Goal: Task Accomplishment & Management: Complete application form

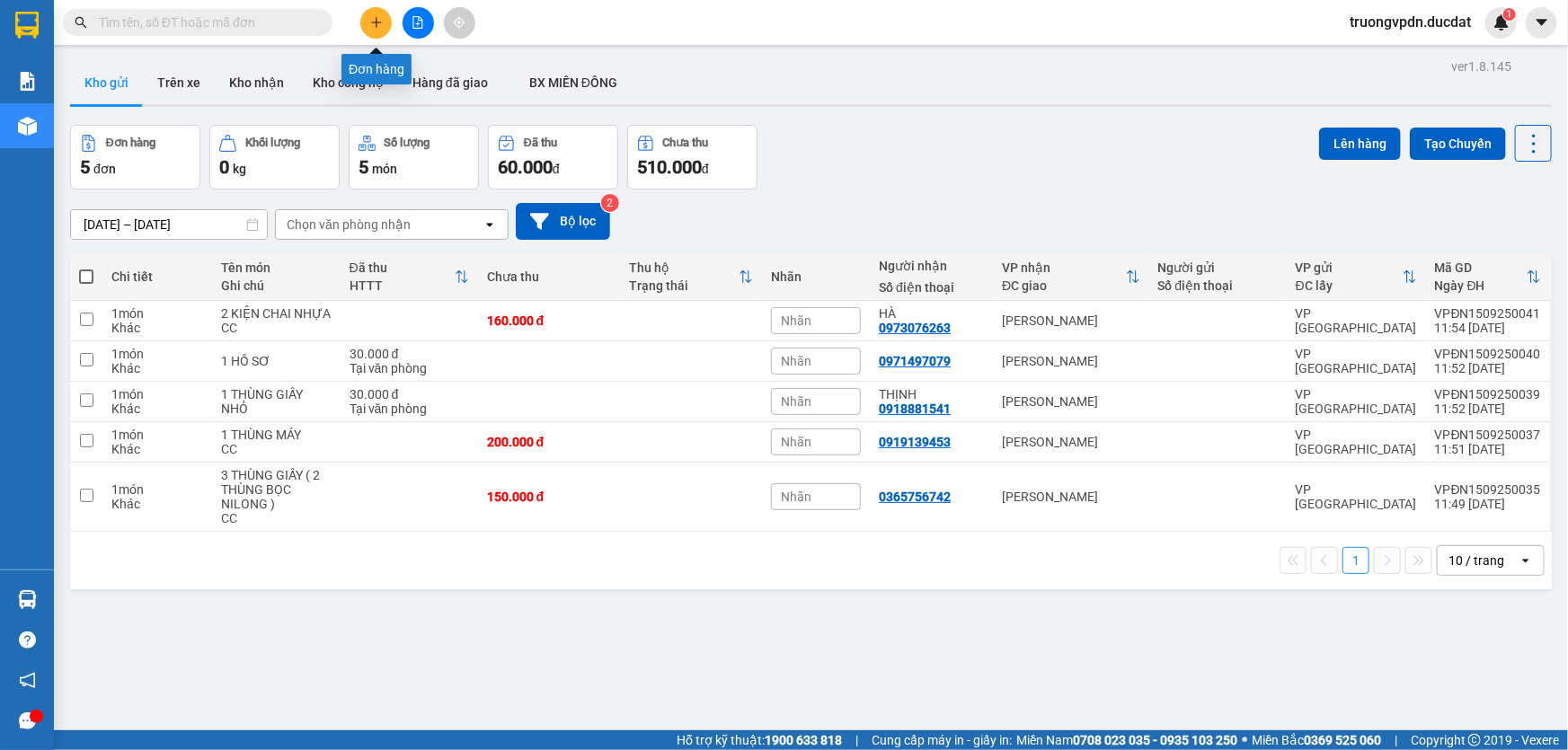
click at [377, 17] on icon "plus" at bounding box center [376, 22] width 13 height 13
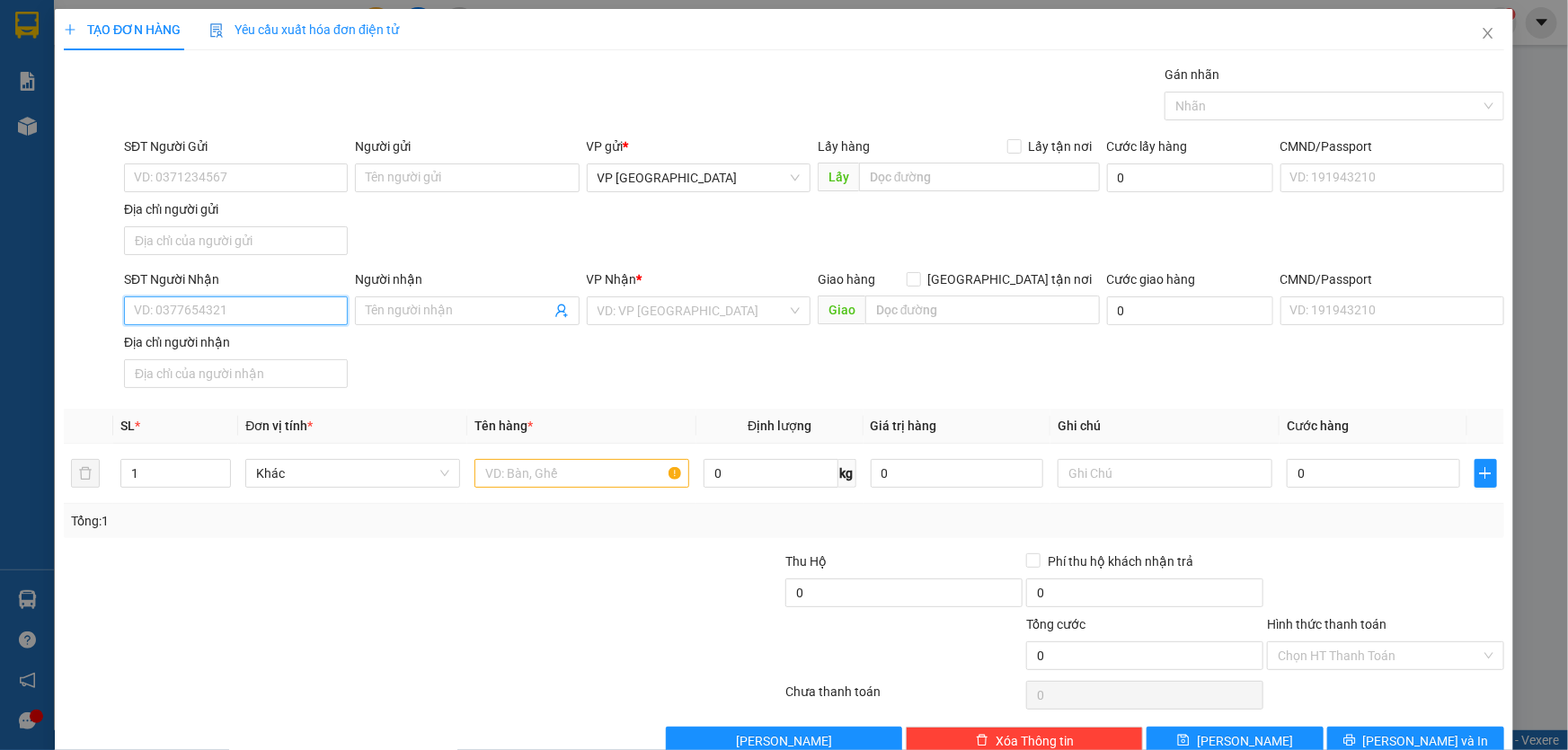
click at [267, 299] on input "SĐT Người Nhận" at bounding box center [235, 310] width 223 height 28
click at [221, 339] on div "0969710799" at bounding box center [234, 346] width 201 height 20
type input "0969710799"
type input "IAKA"
type input "0969710799"
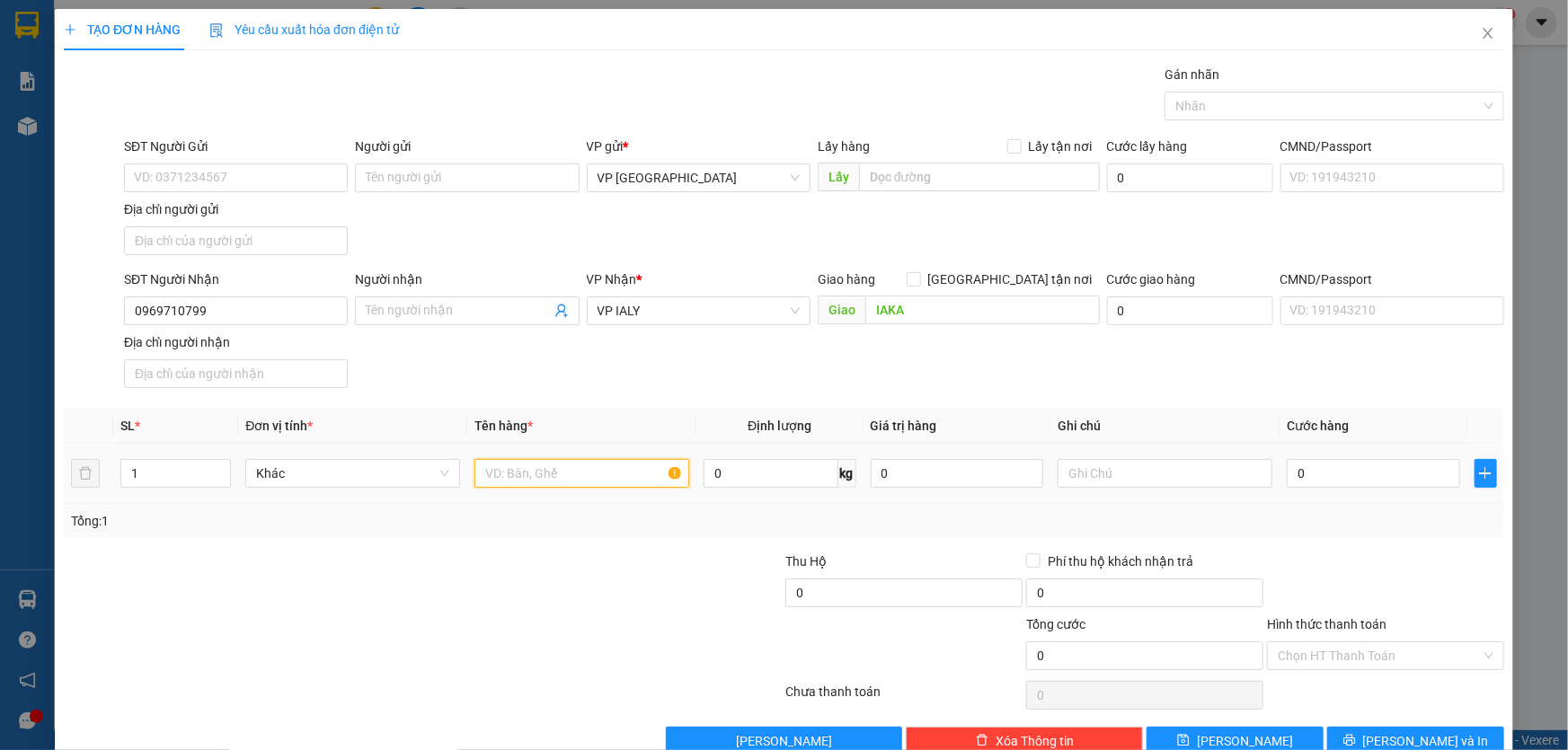
click at [578, 468] on input "text" at bounding box center [582, 473] width 215 height 28
type input "2 THÙNG GIẤY"
type input "CC"
type input "1"
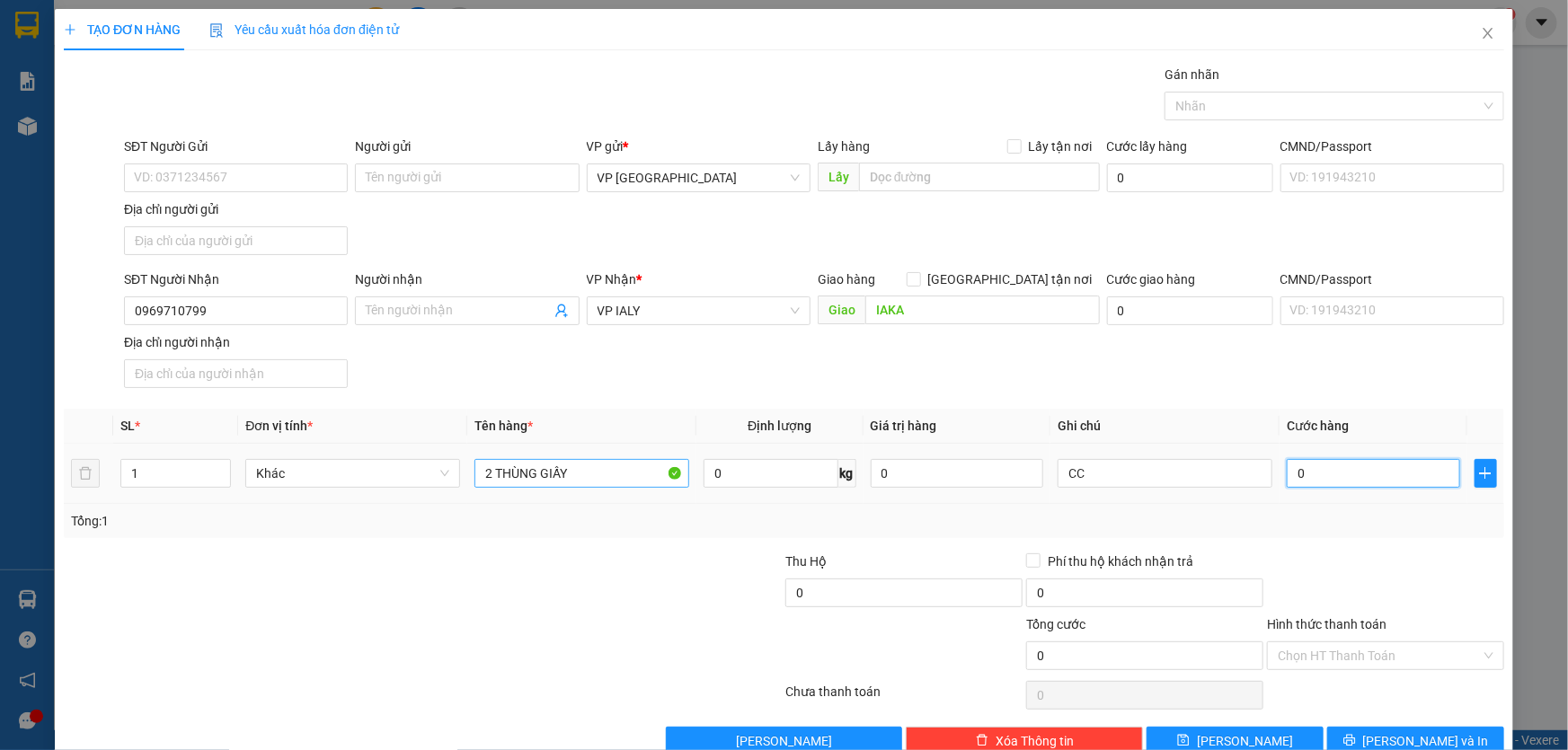
type input "1"
type input "14"
type input "140"
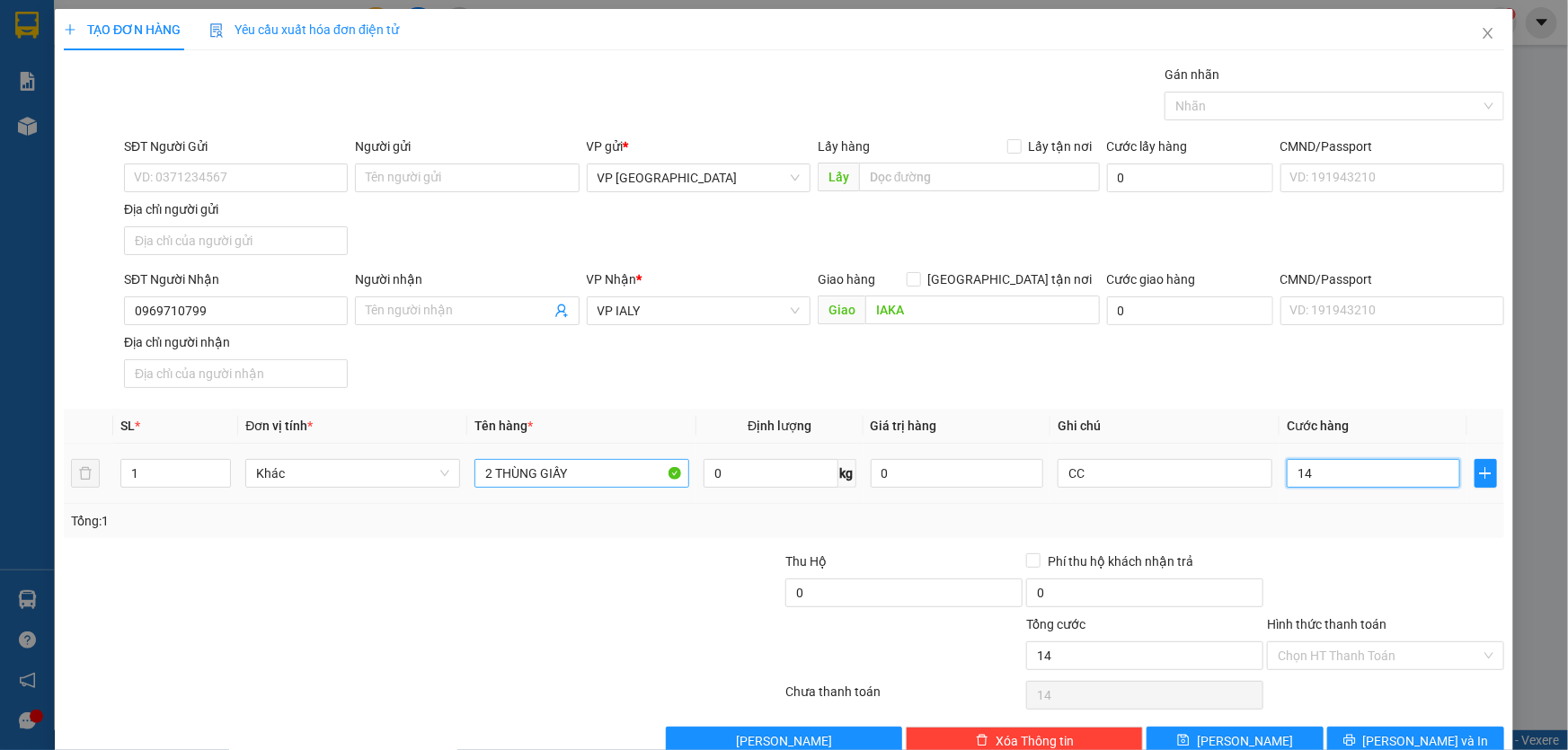
type input "140"
type input "1.400"
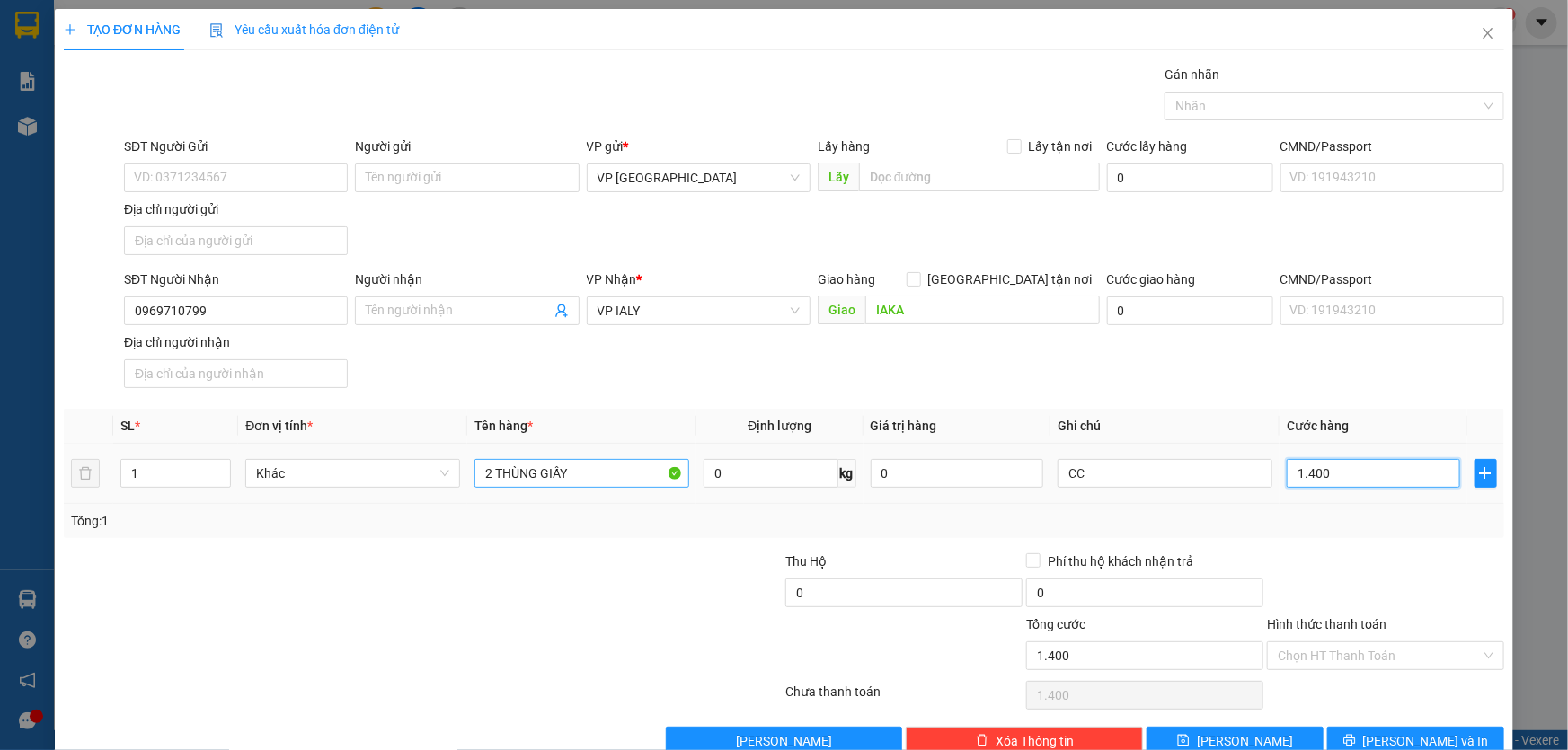
type input "14.000"
type input "140.000"
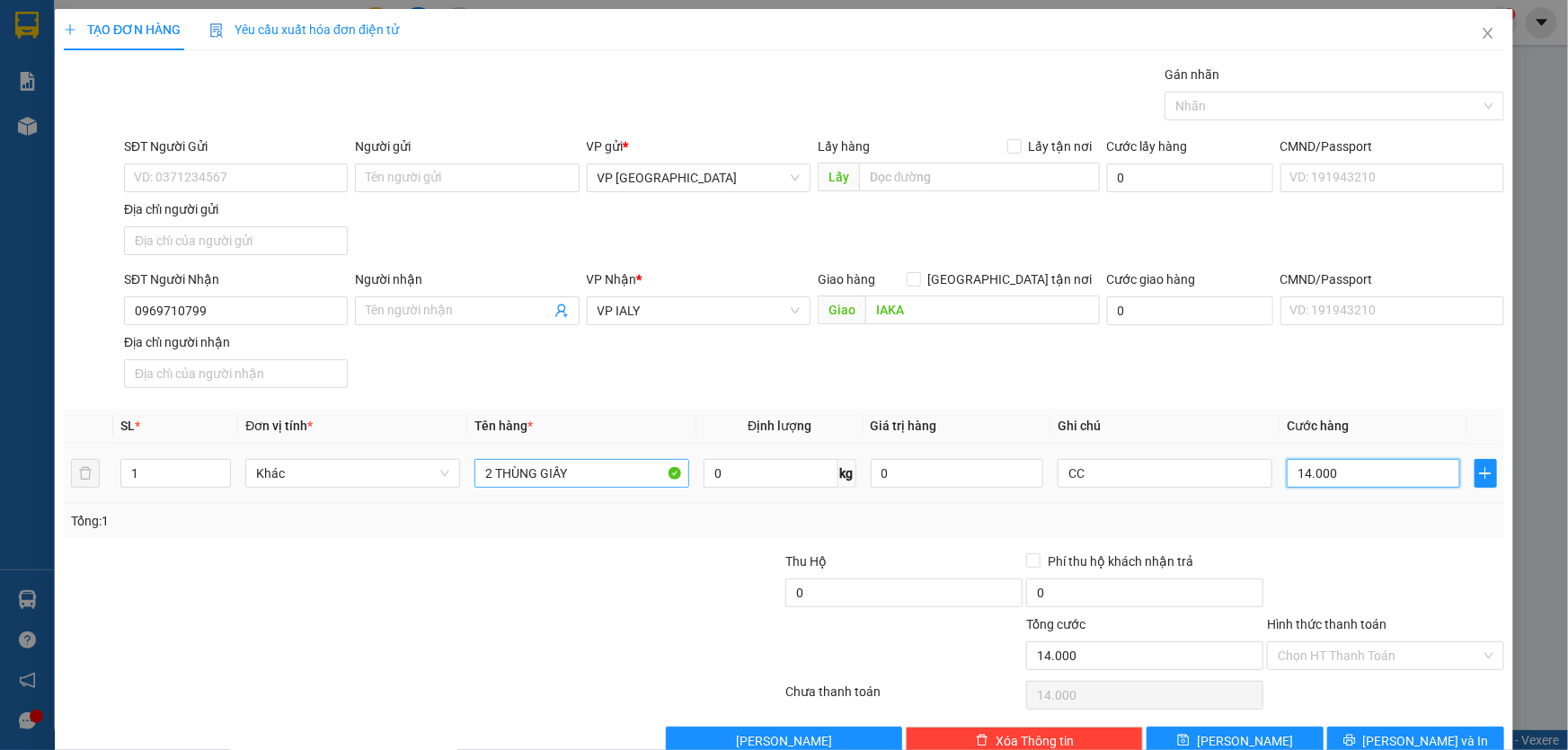
type input "140.000"
click at [1412, 743] on span "Lưu và In" at bounding box center [1426, 741] width 126 height 20
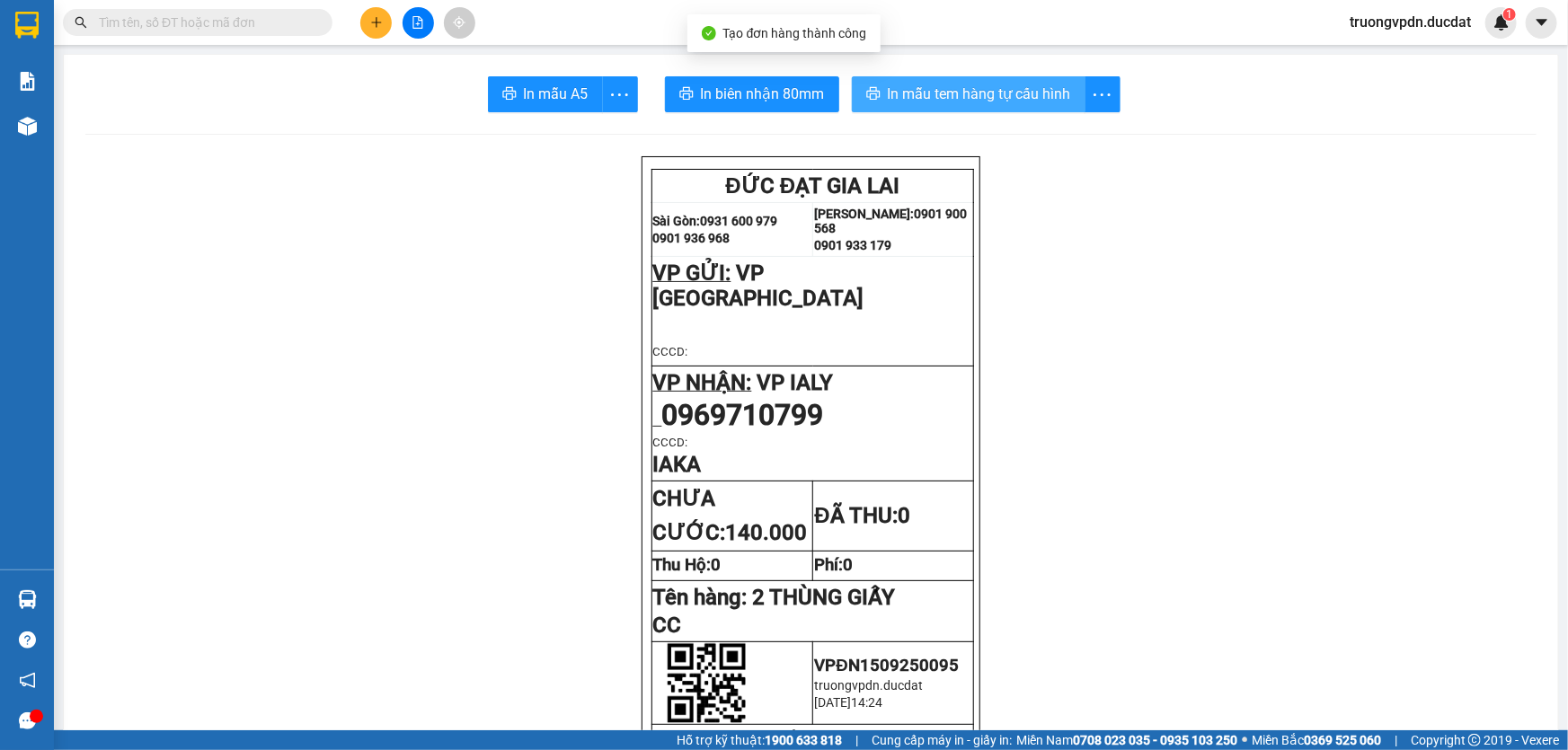
click at [894, 98] on span "In mẫu tem hàng tự cấu hình" at bounding box center [979, 94] width 183 height 22
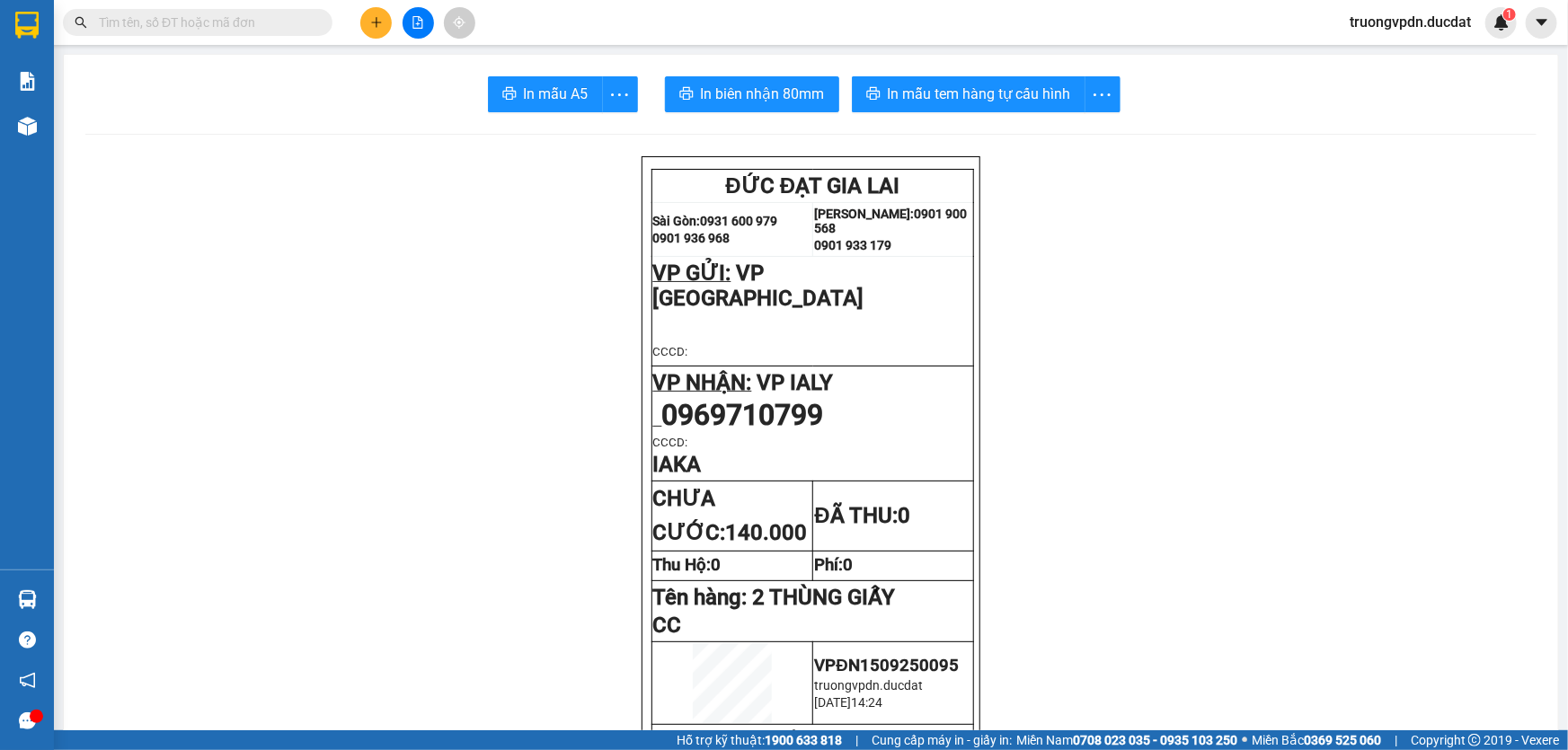
click at [364, 25] on button at bounding box center [376, 22] width 31 height 31
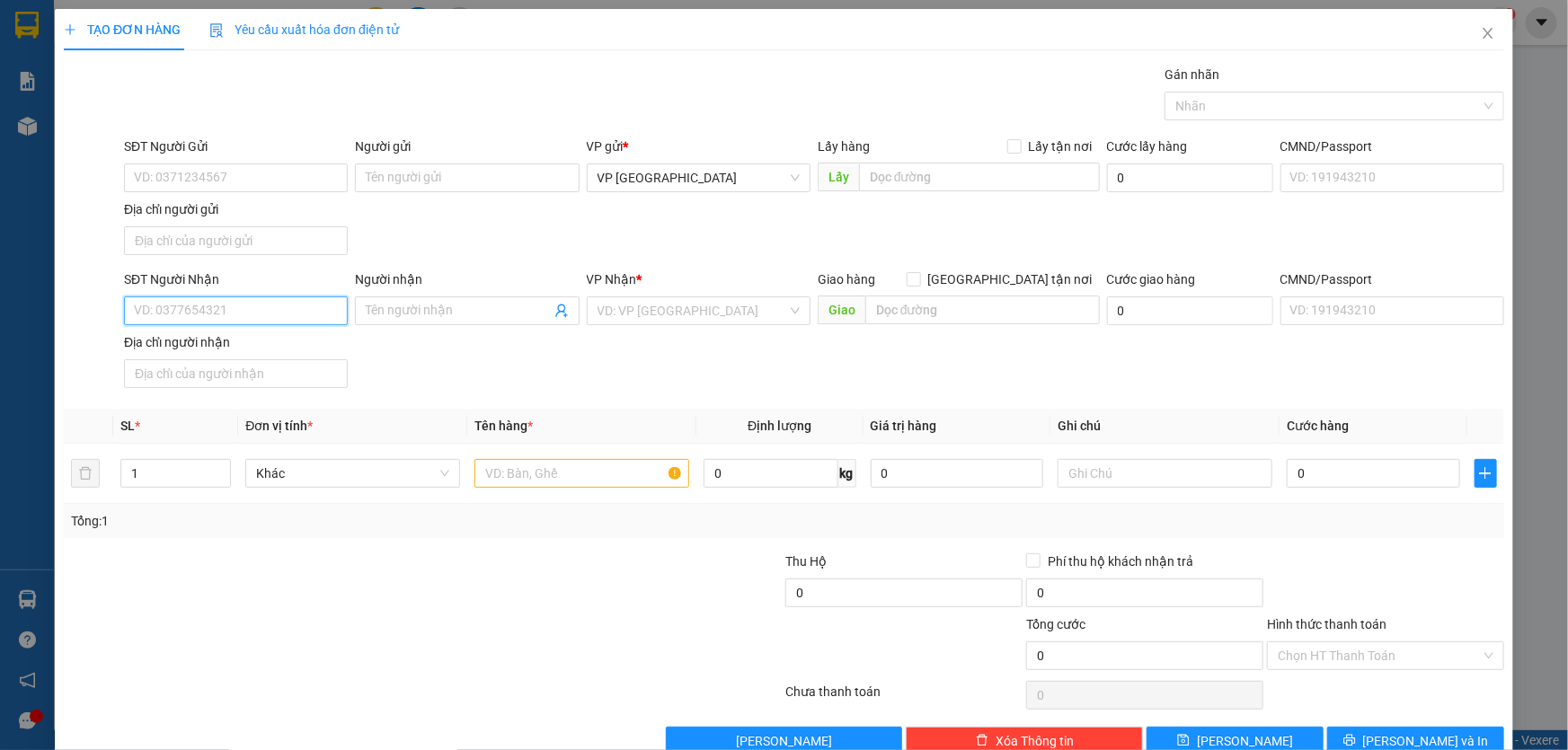
click at [252, 315] on input "SĐT Người Nhận" at bounding box center [235, 310] width 223 height 28
click at [202, 337] on div "0332123481" at bounding box center [234, 346] width 201 height 20
type input "0332123481"
click at [525, 465] on input "text" at bounding box center [582, 473] width 215 height 28
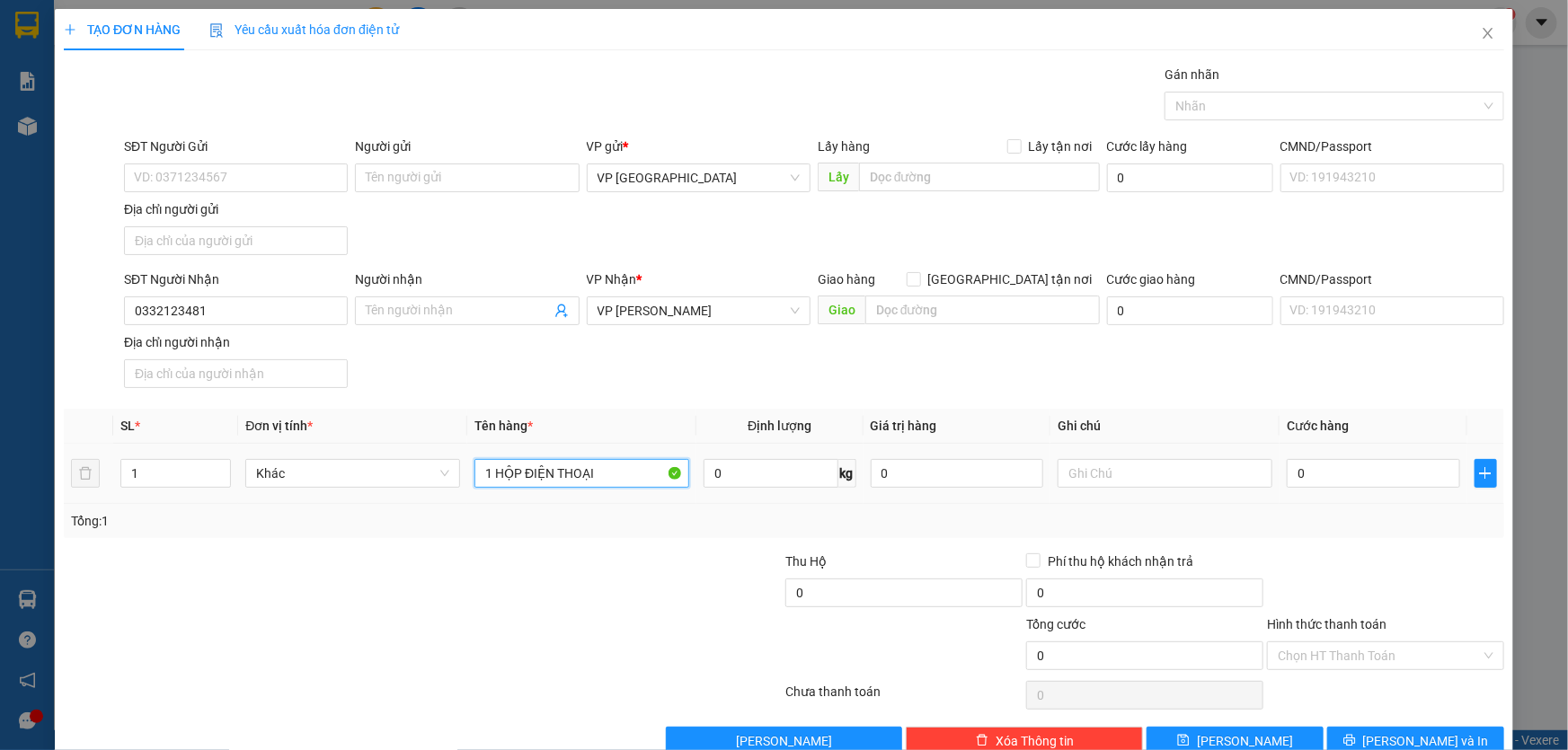
type input "1 HỘP ĐIỆN THOẠI"
type input "CC"
type input "1"
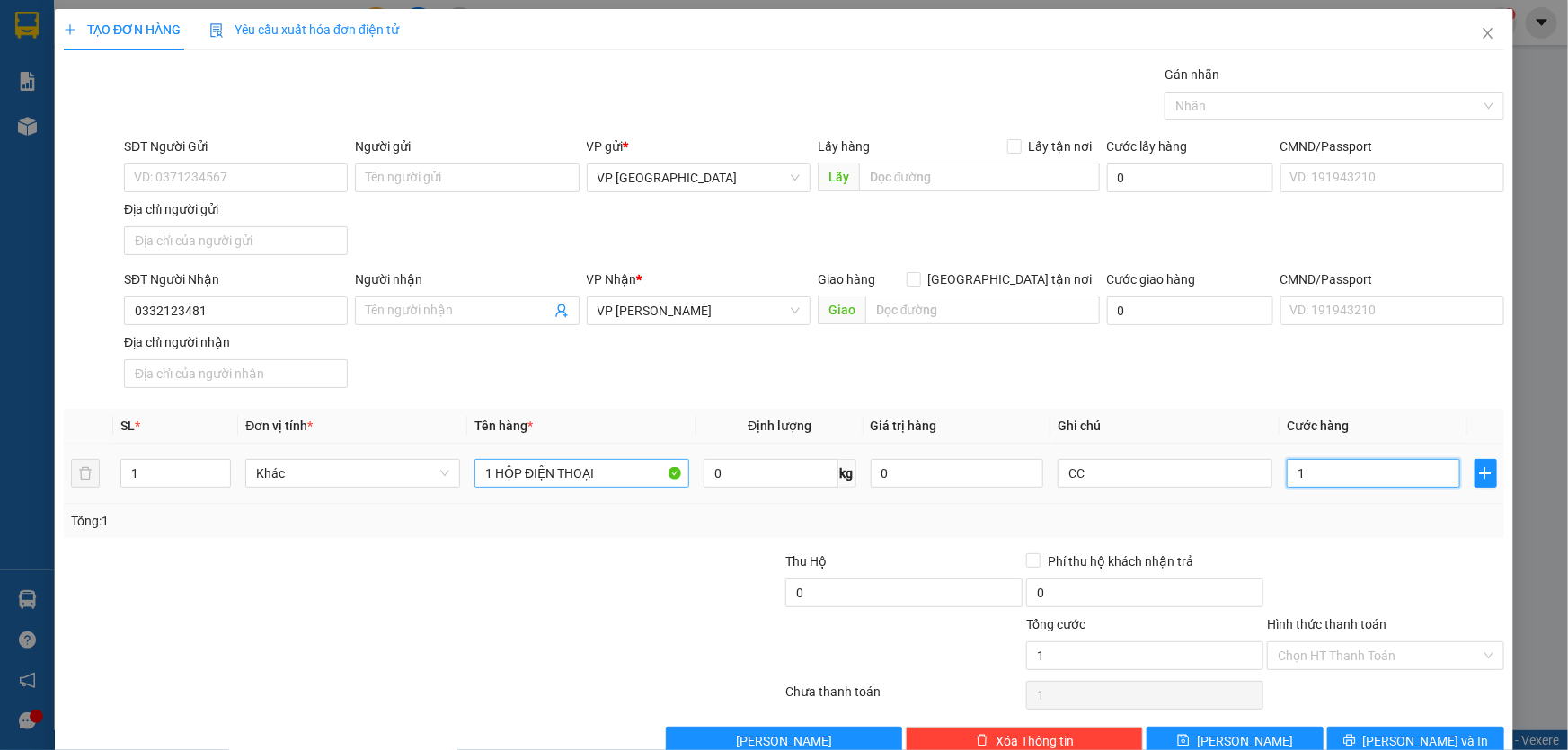
type input "10"
type input "100"
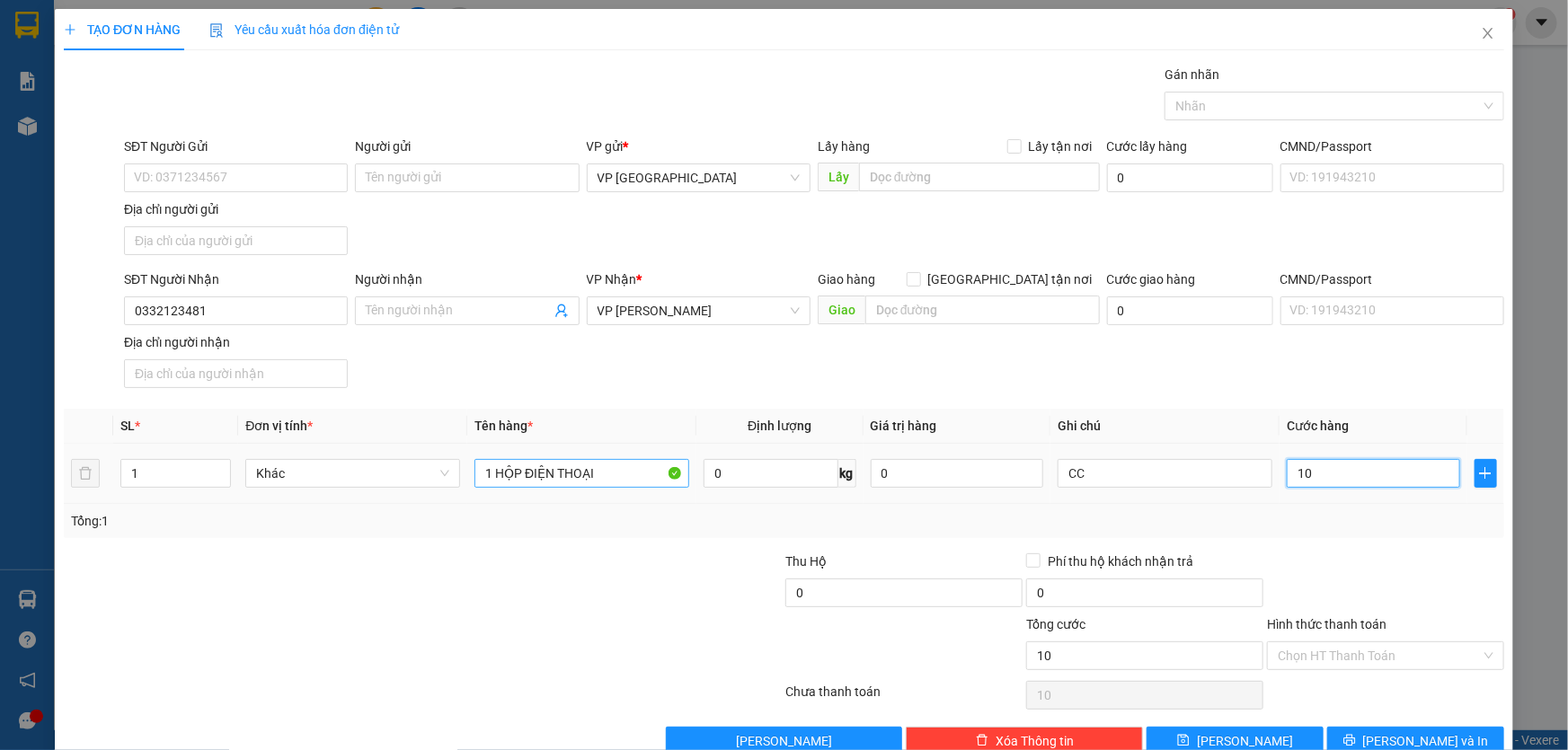
type input "100"
type input "1.000"
type input "10.000"
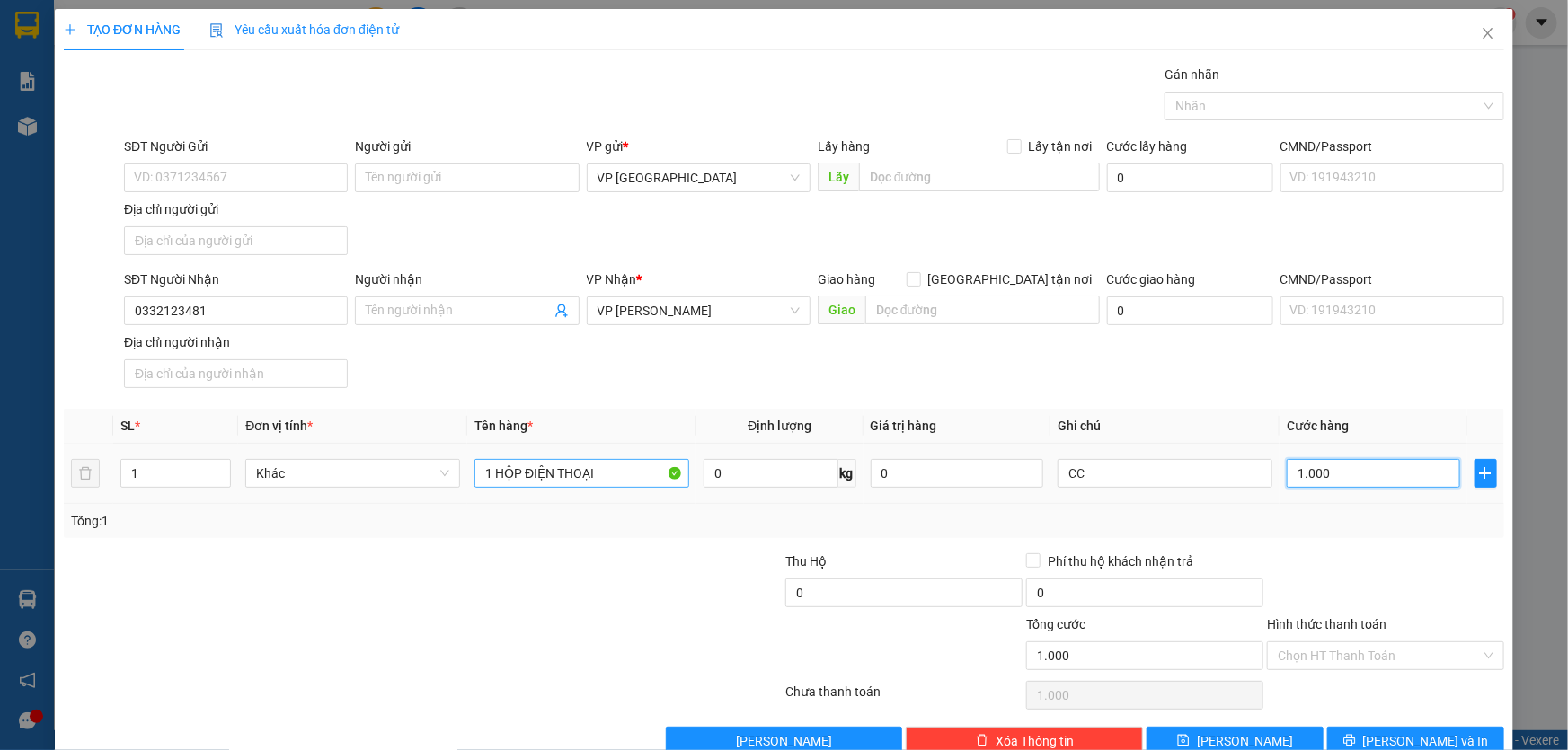
type input "10.000"
type input "100.000"
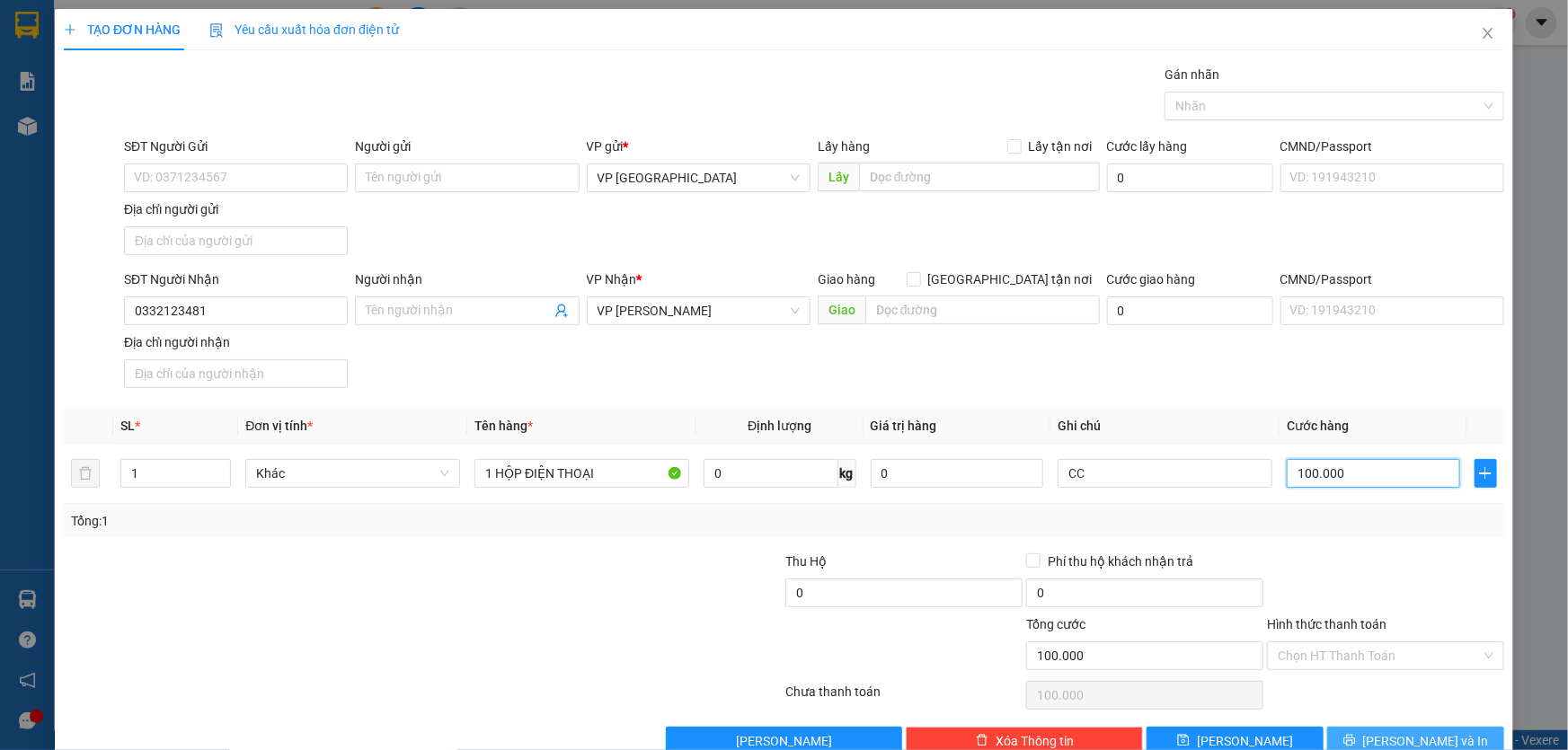
type input "100.000"
click at [1417, 731] on span "Lưu và In" at bounding box center [1426, 741] width 126 height 20
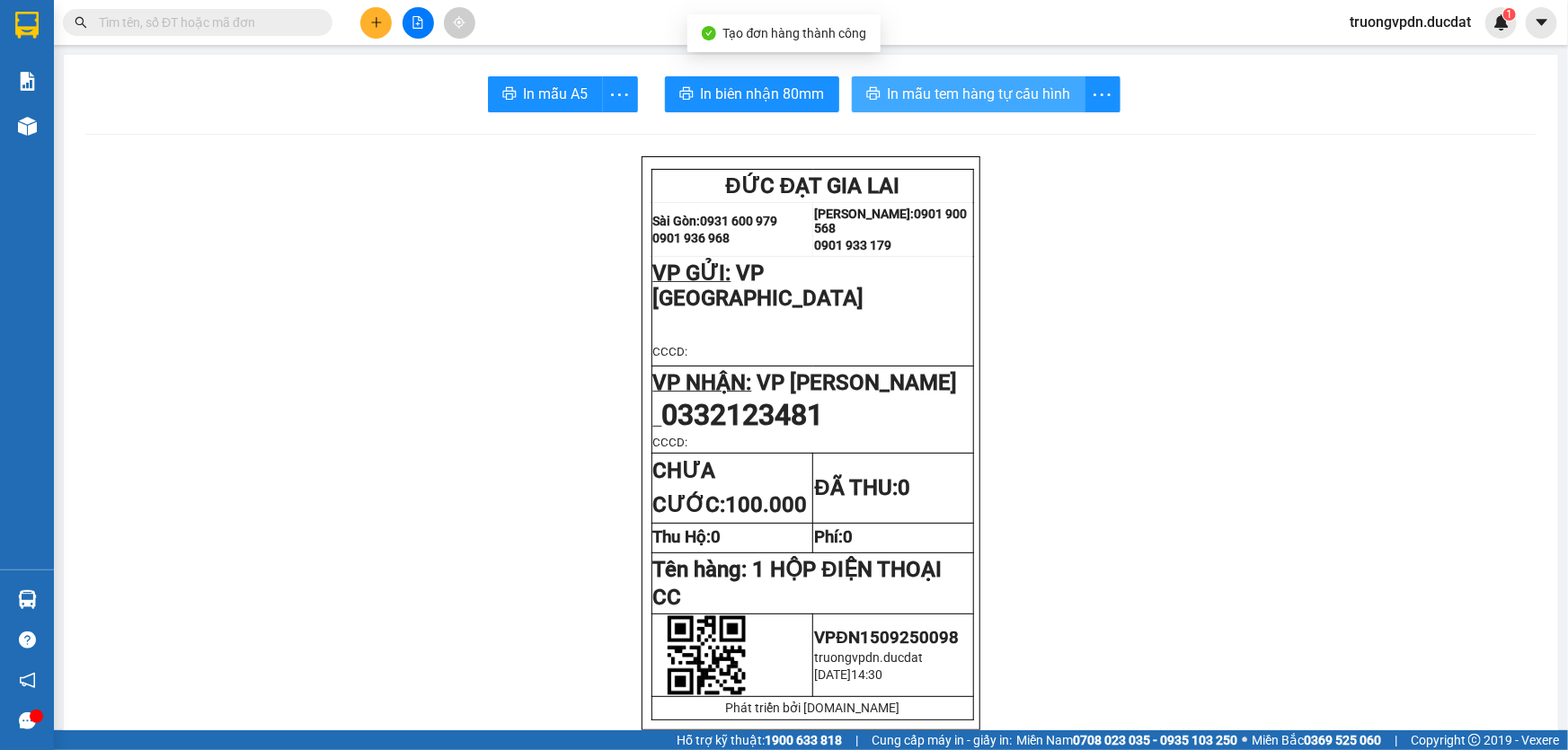
click at [1006, 95] on span "In mẫu tem hàng tự cấu hình" at bounding box center [979, 94] width 183 height 22
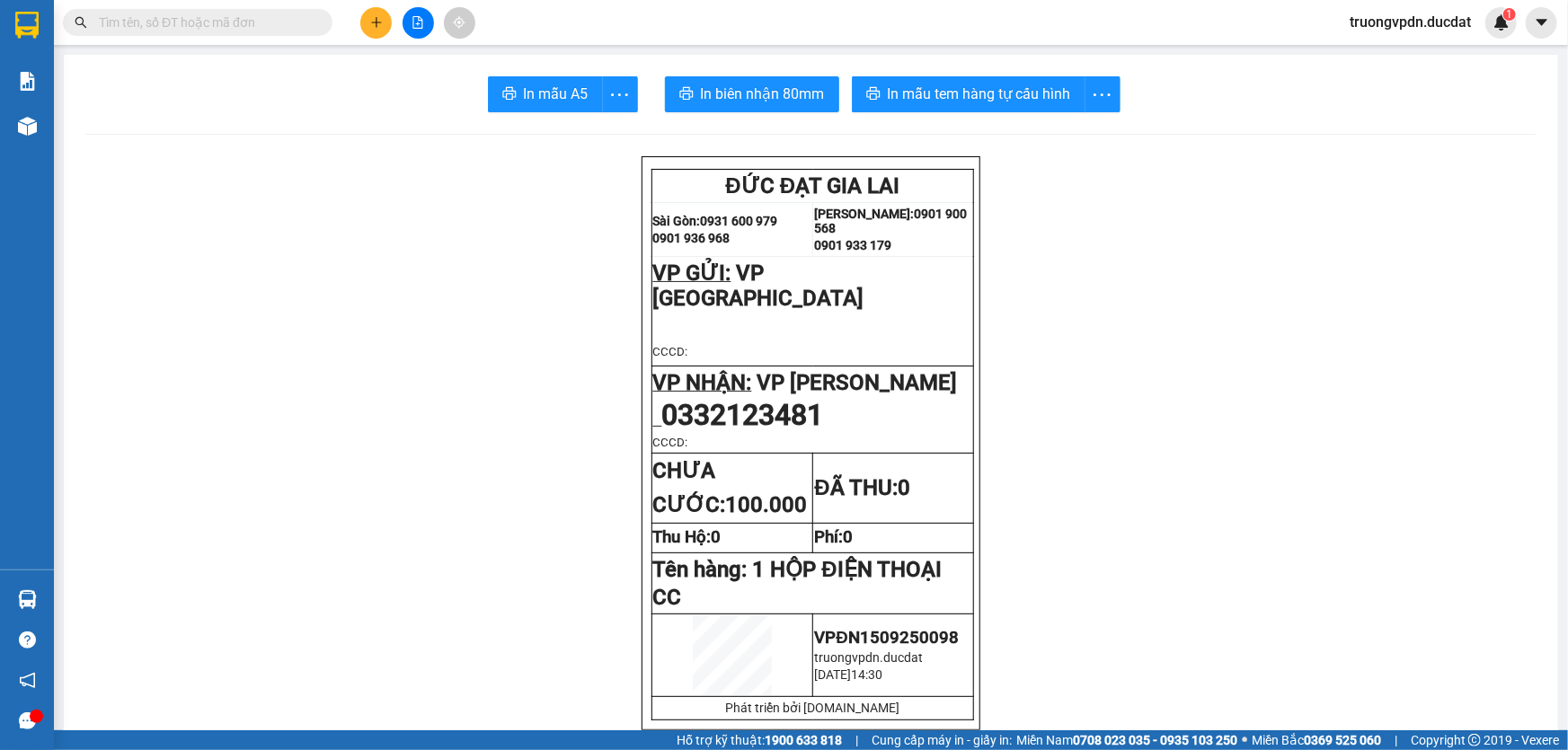
click at [362, 33] on div at bounding box center [417, 22] width 135 height 31
click at [368, 23] on button at bounding box center [376, 22] width 31 height 31
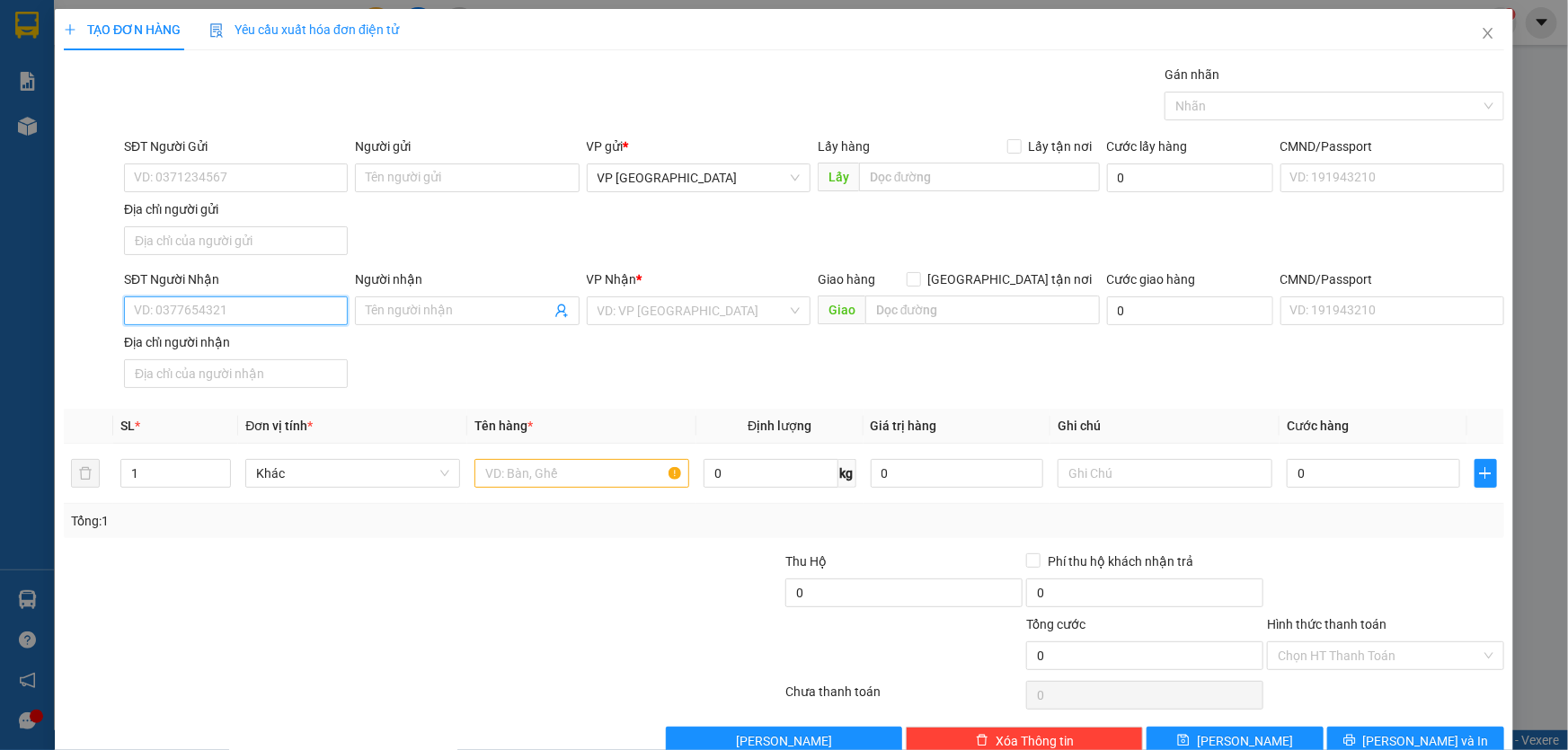
click at [197, 323] on input "SĐT Người Nhận" at bounding box center [235, 310] width 223 height 28
click at [230, 343] on div "0326100061" at bounding box center [234, 346] width 201 height 20
type input "0326100061"
click at [629, 486] on input "text" at bounding box center [582, 473] width 215 height 28
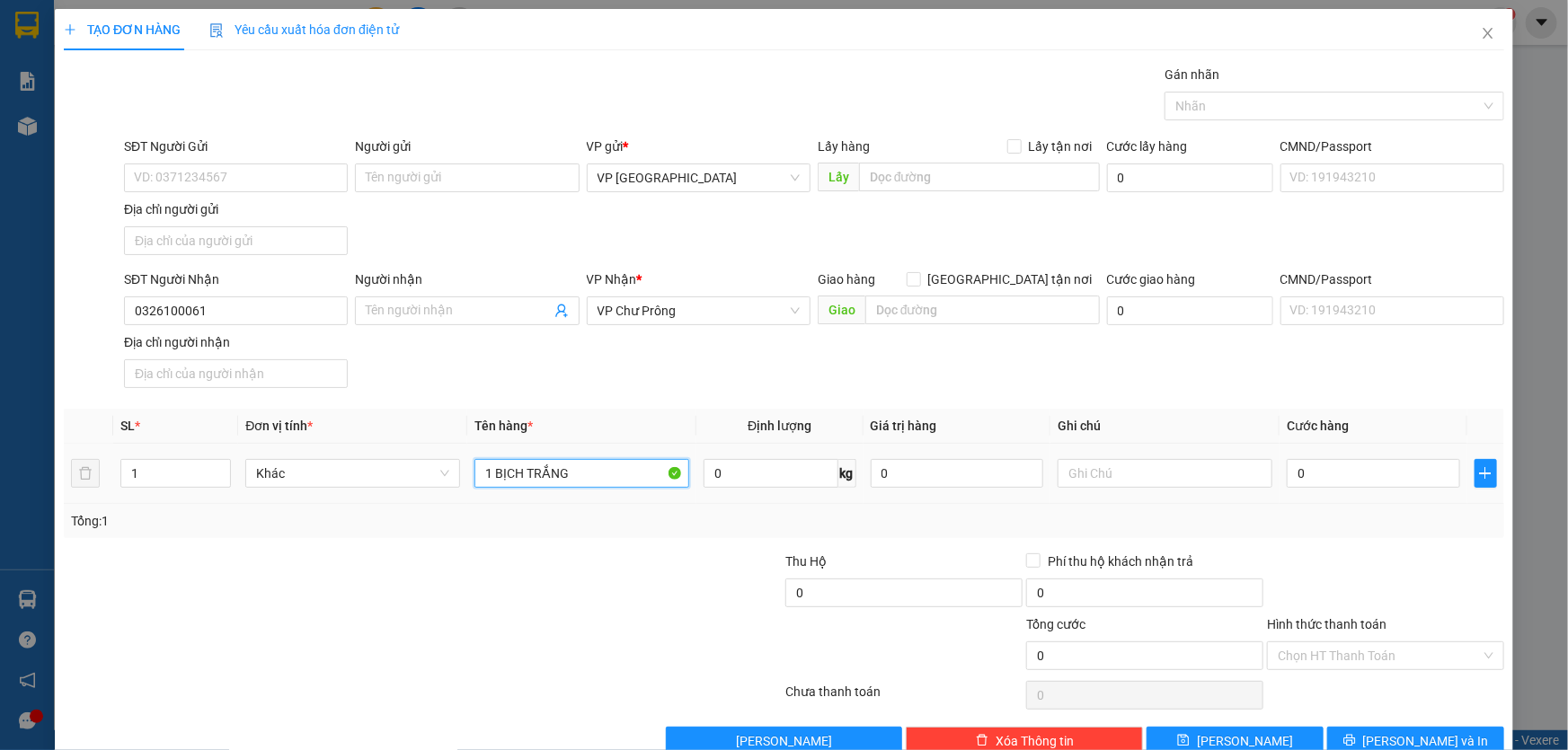
type input "1 BỊCH TRẮNG"
type input "CC"
type input "4"
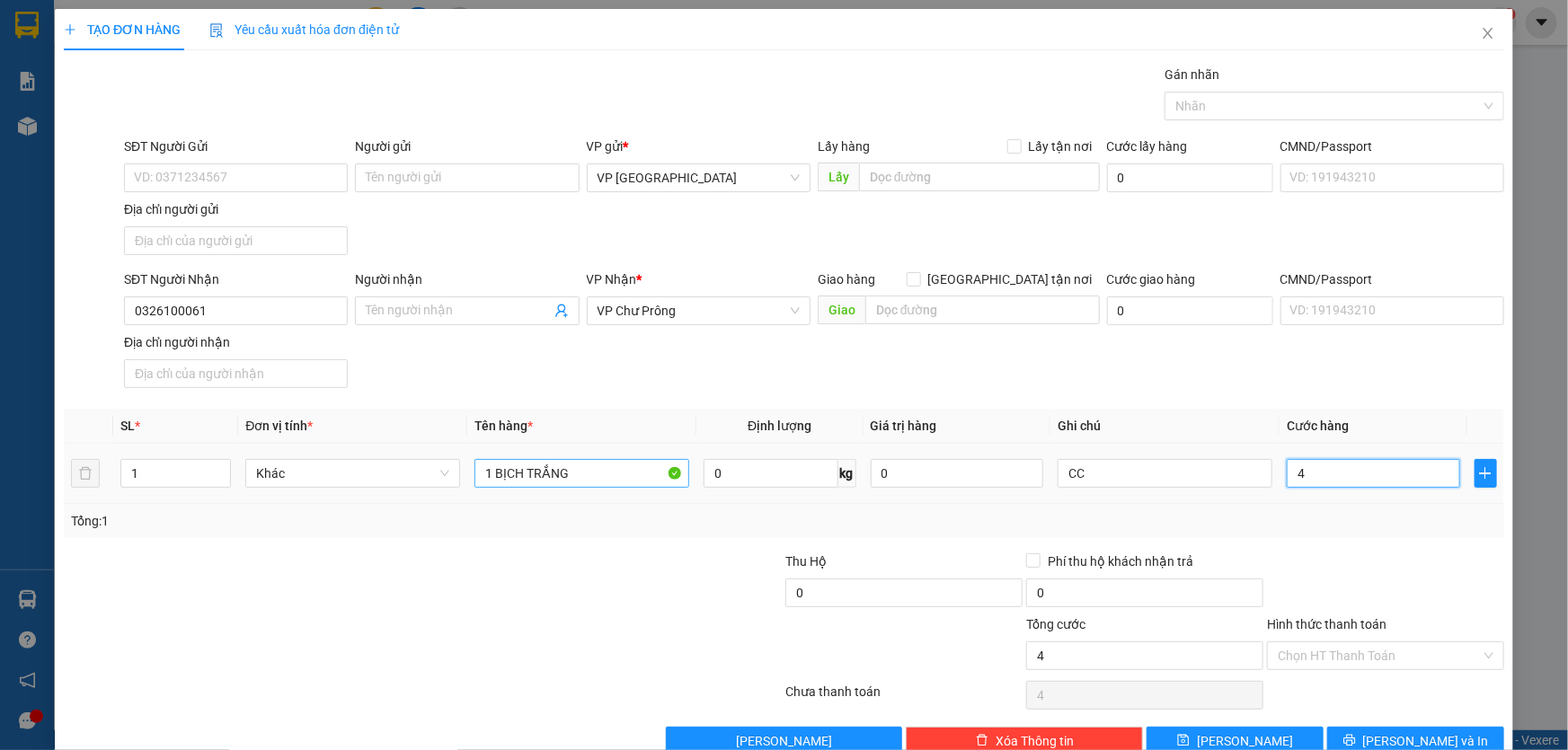
type input "40"
type input "400"
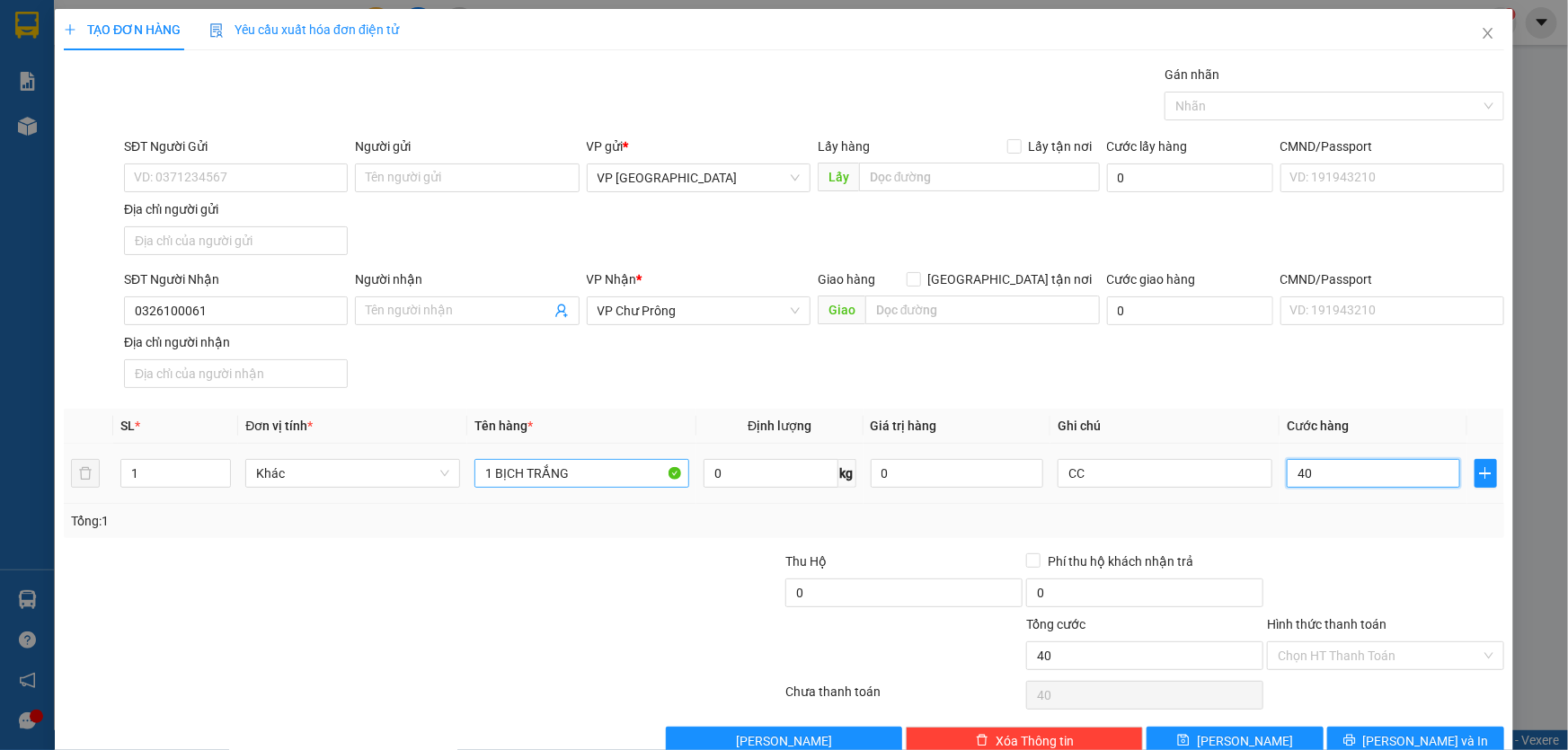
type input "400"
type input "4.000"
type input "40.000"
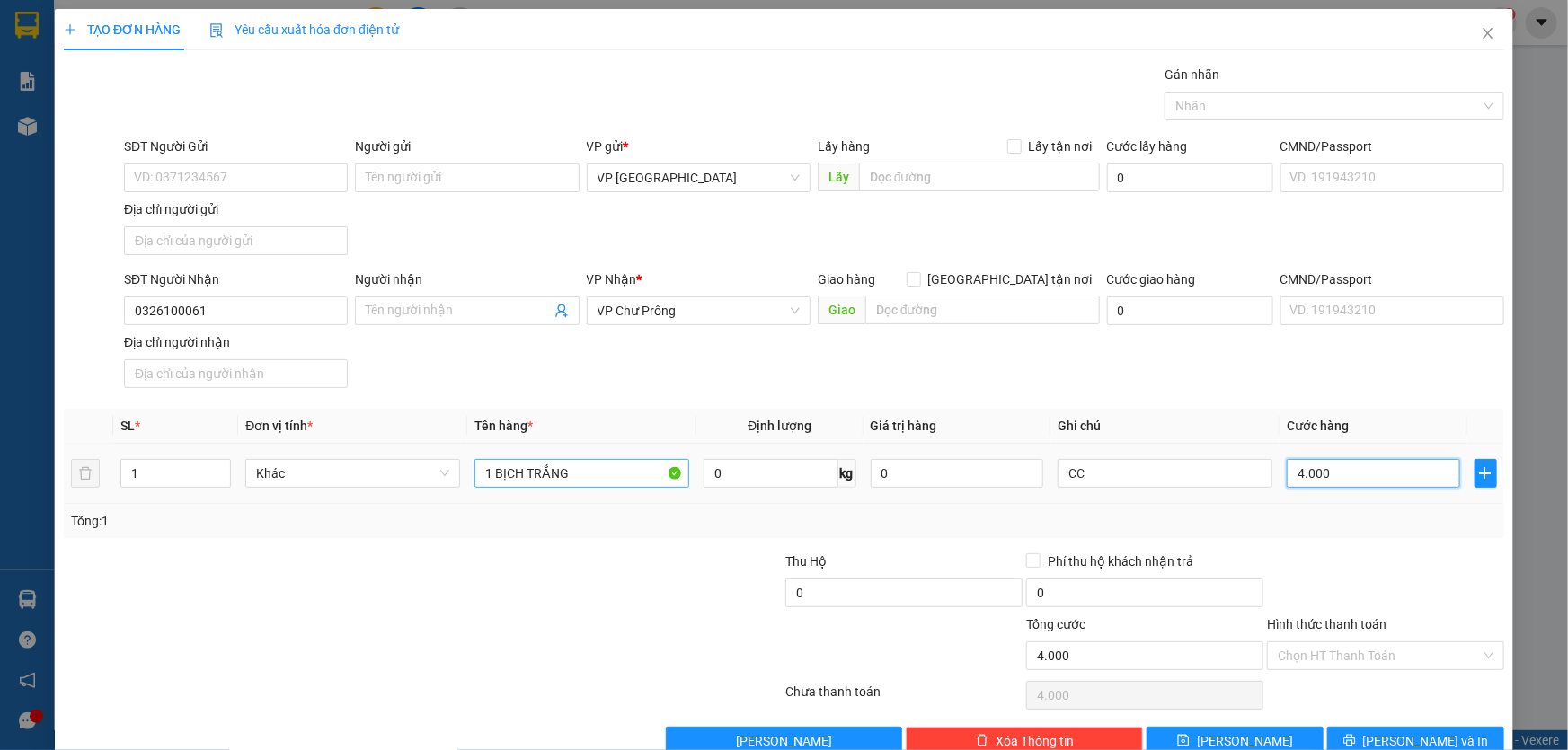
type input "40.000"
click at [1383, 739] on button "Lưu và In" at bounding box center [1416, 741] width 177 height 28
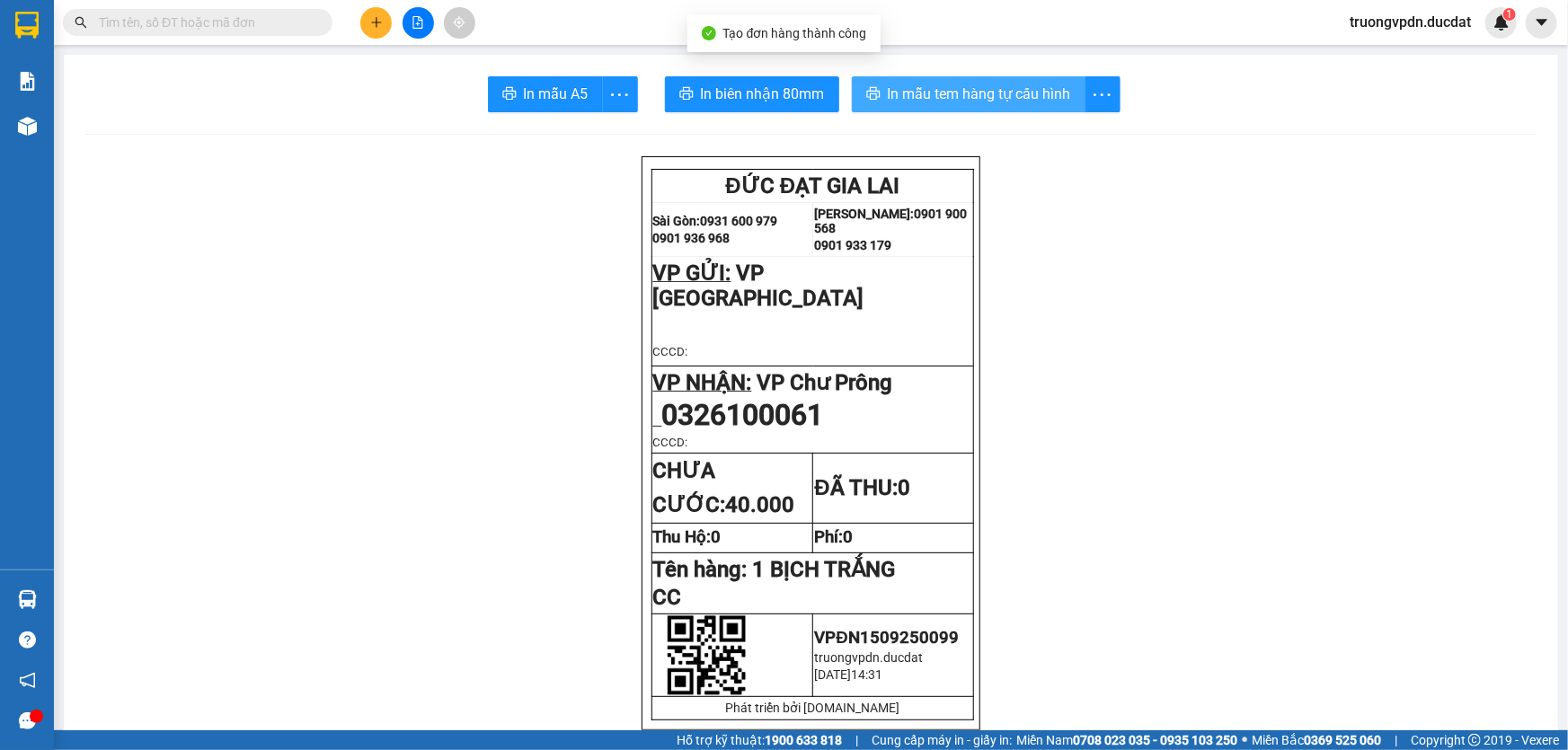
click at [925, 98] on span "In mẫu tem hàng tự cấu hình" at bounding box center [979, 94] width 183 height 22
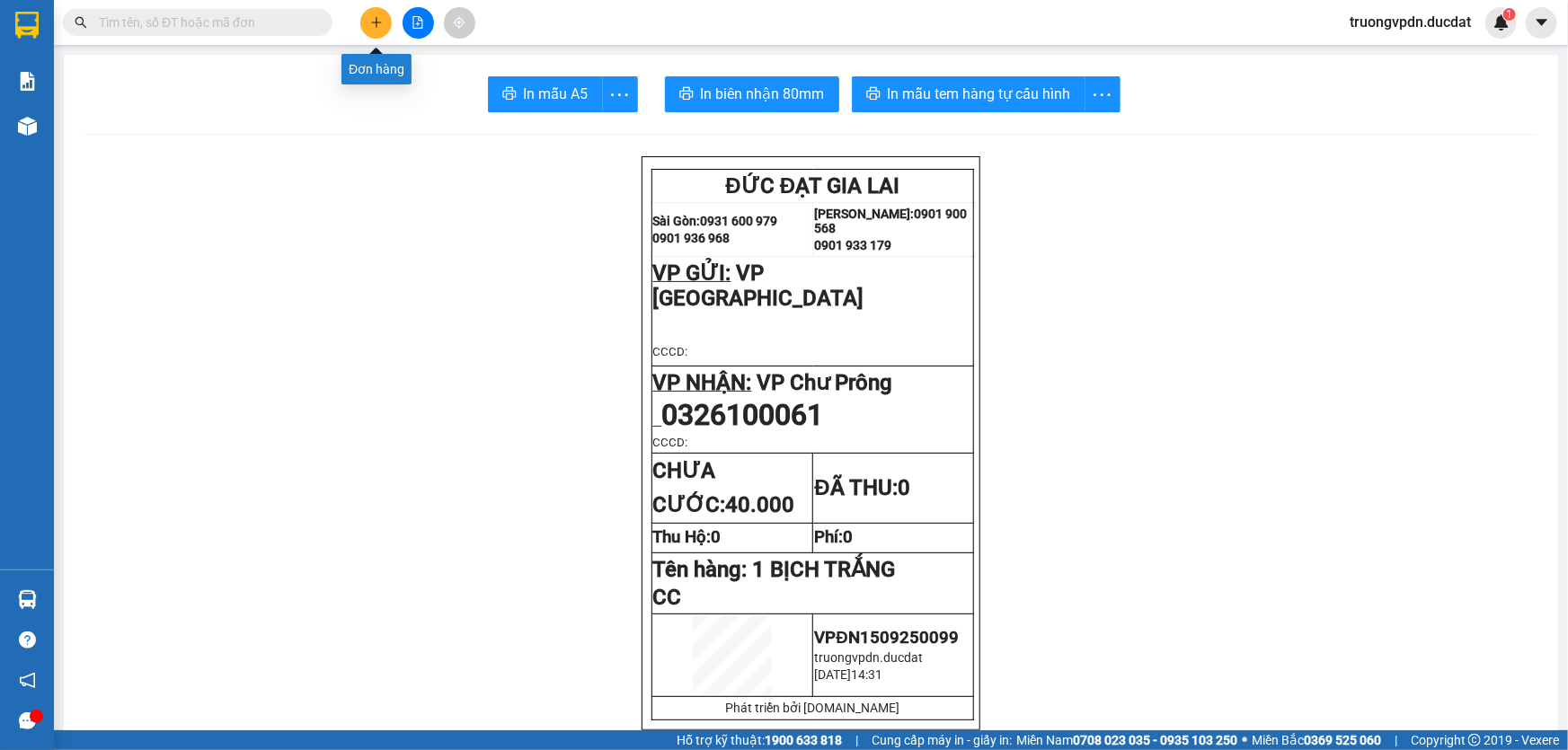
click at [377, 25] on icon "plus" at bounding box center [376, 22] width 13 height 13
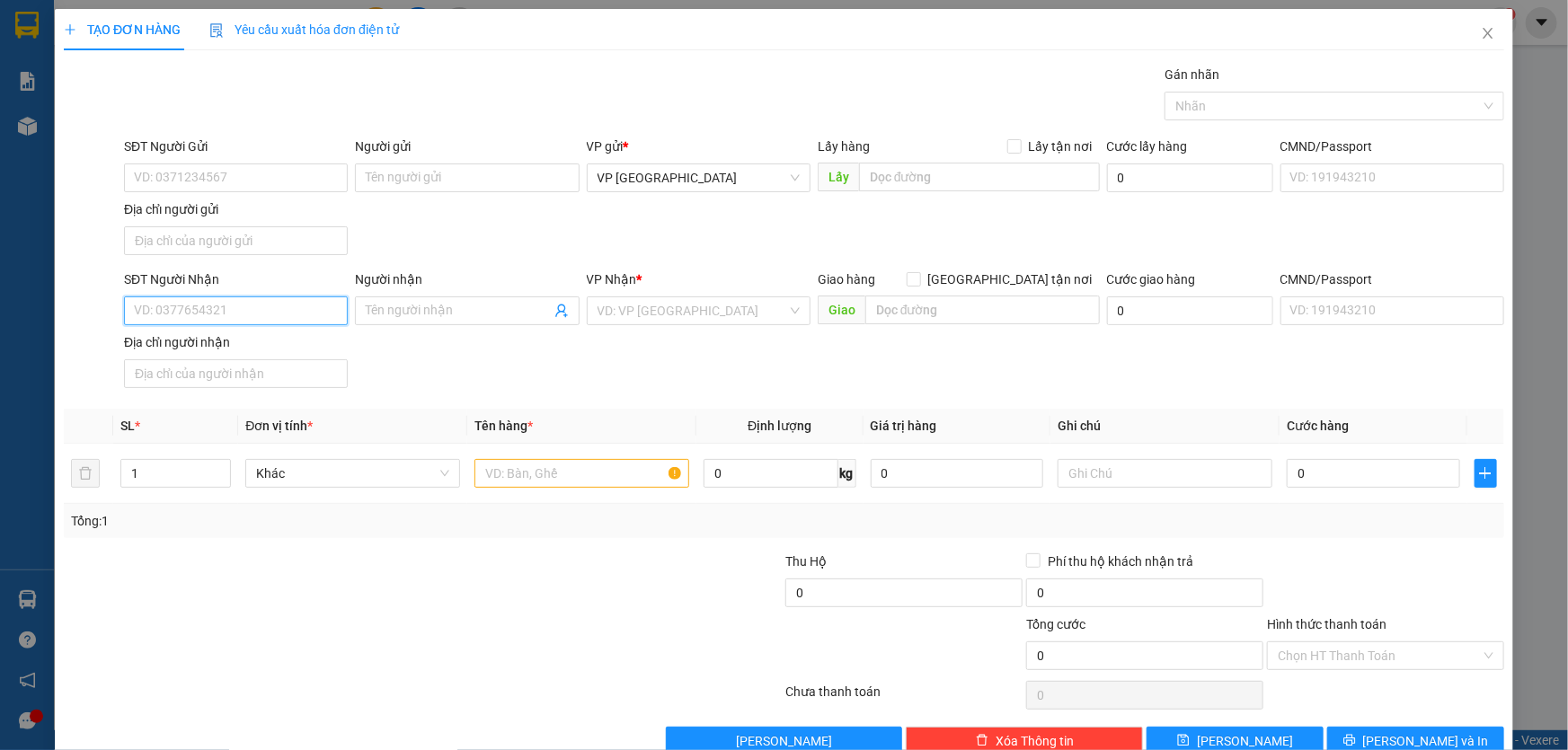
click at [256, 304] on input "SĐT Người Nhận" at bounding box center [235, 310] width 223 height 28
click at [195, 336] on div "0376199336" at bounding box center [234, 346] width 201 height 20
type input "0376199336"
type input "N3 KON TẦNG"
type input "0376199336"
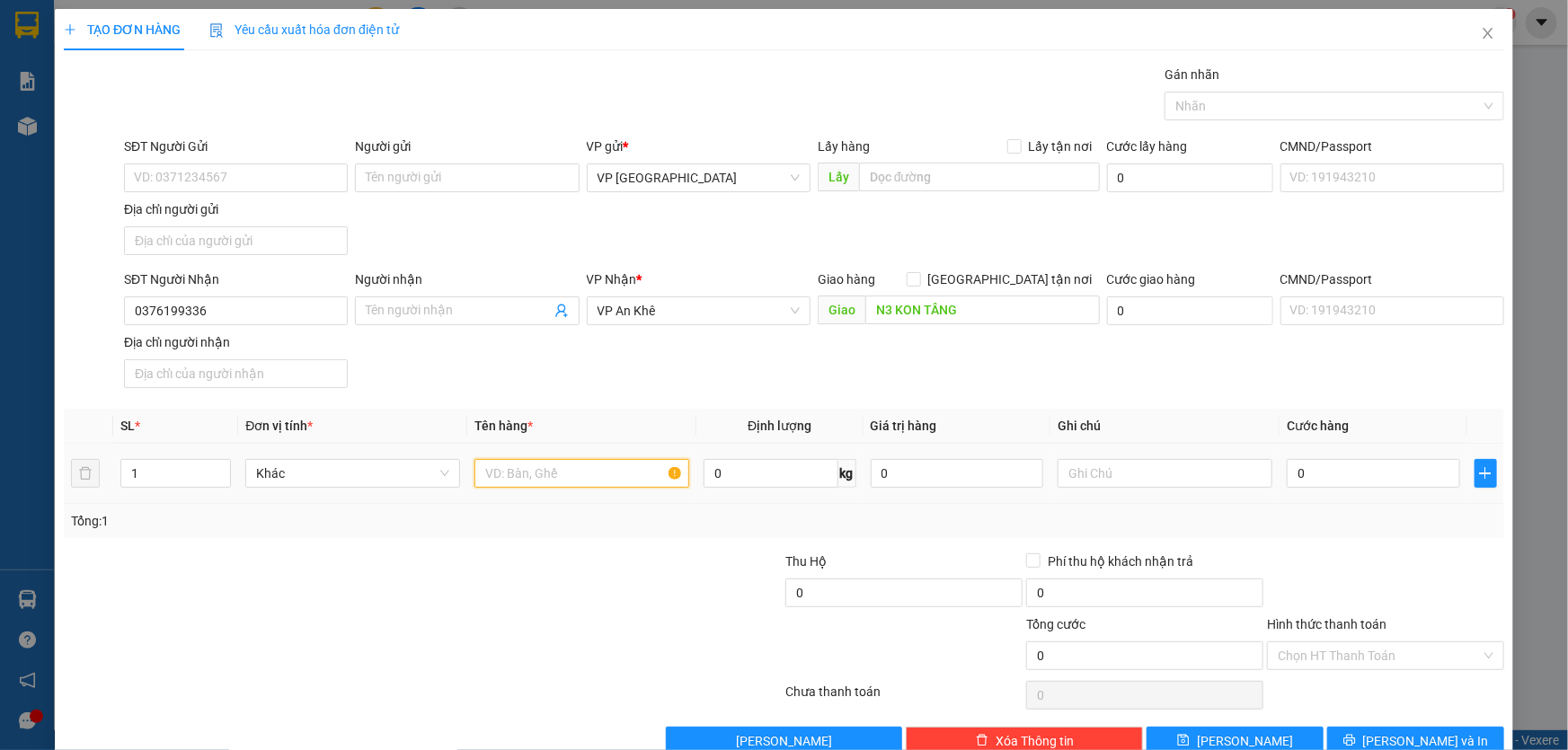
click at [598, 484] on input "text" at bounding box center [582, 473] width 215 height 28
type input "1 BẠT TRÒN"
type input "CC"
type input "6"
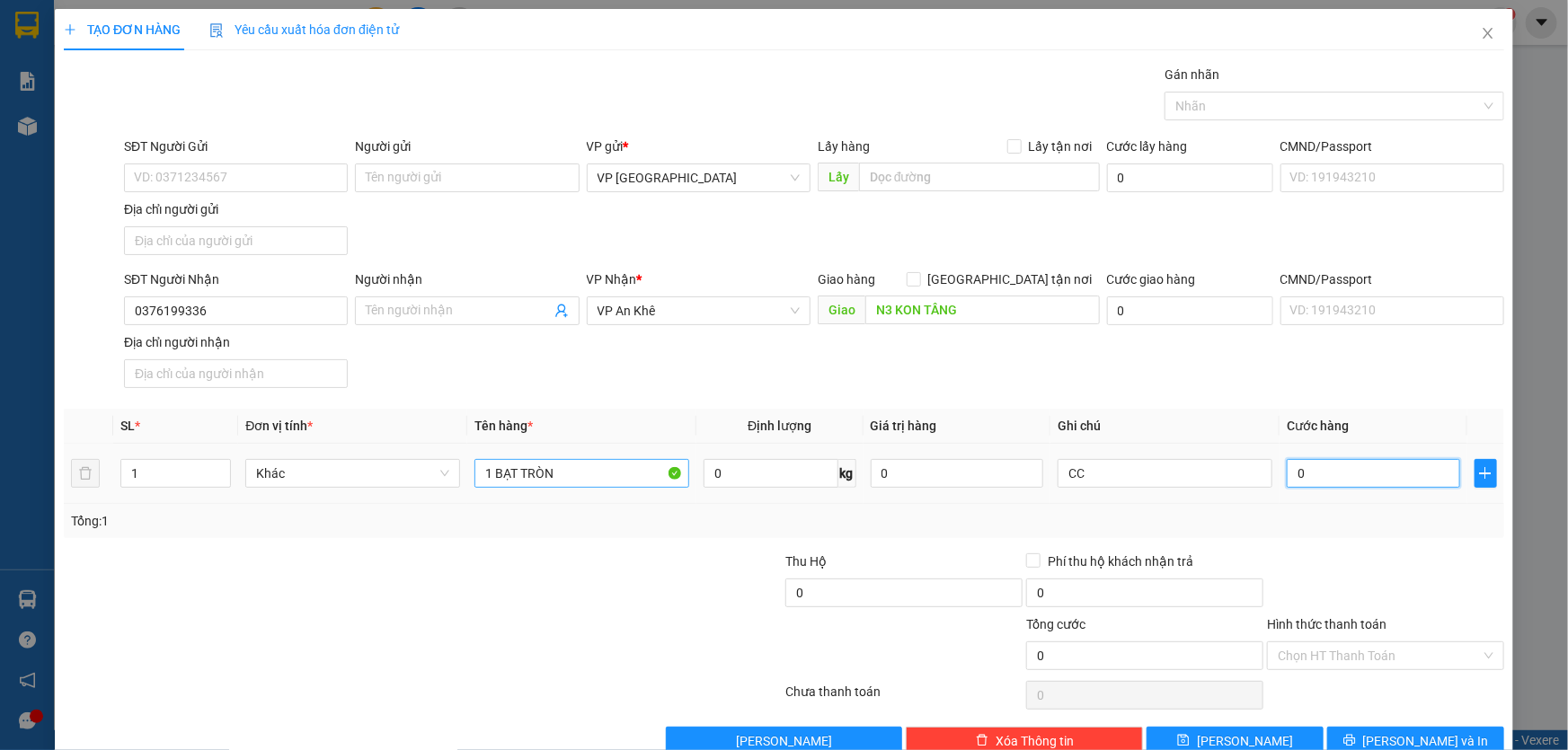
type input "6"
type input "60"
type input "600"
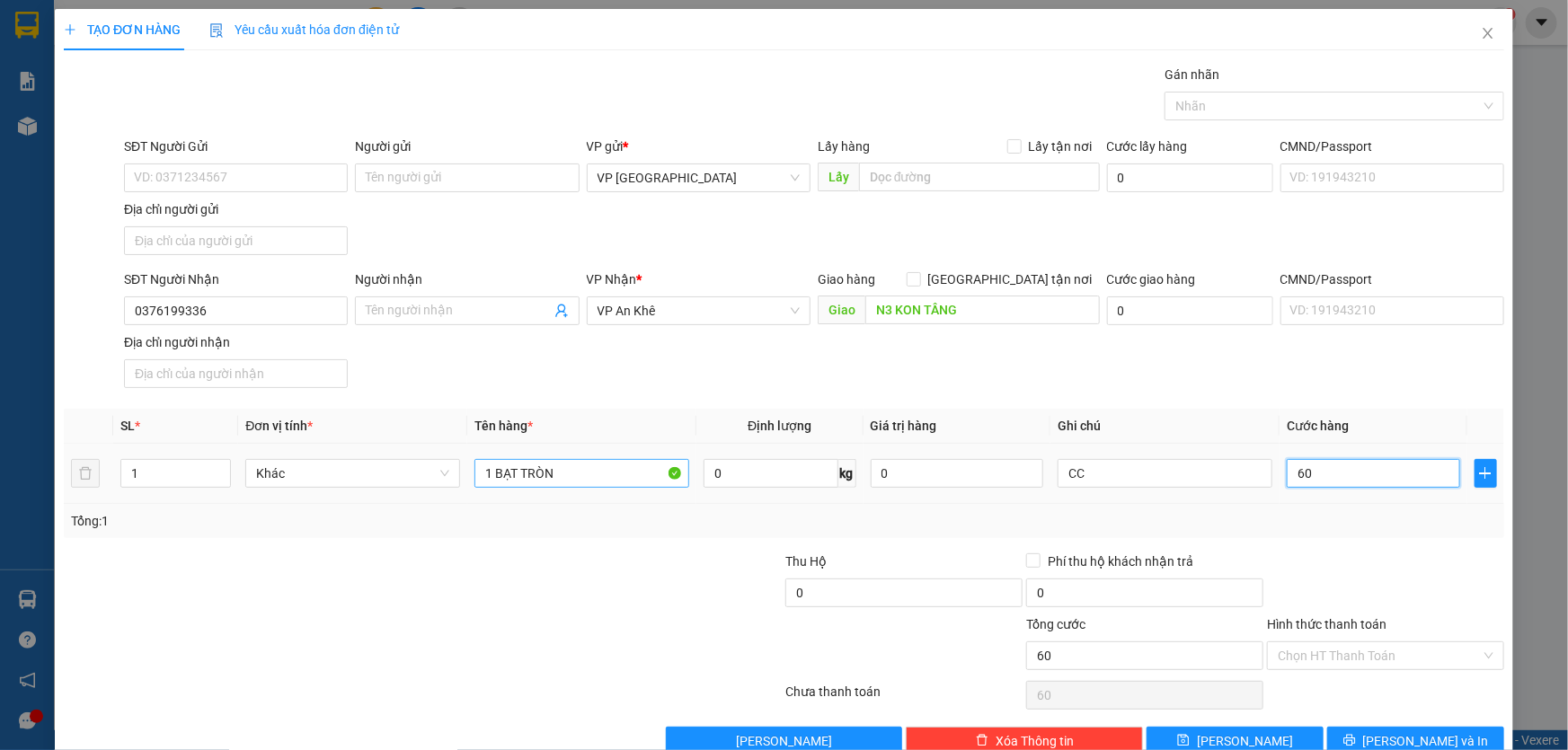
type input "600"
type input "6.000"
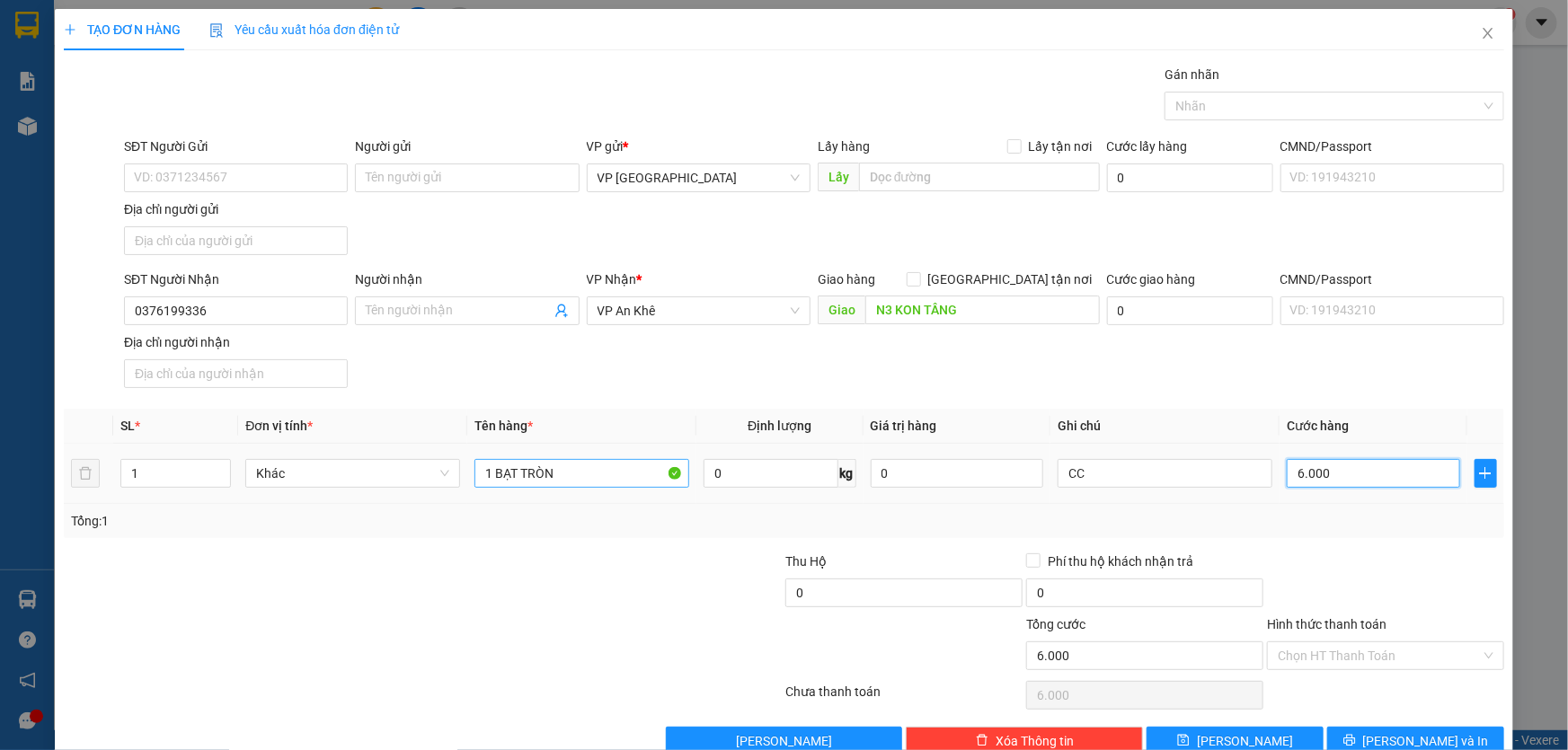
type input "60.000"
click at [1407, 742] on span "Lưu và In" at bounding box center [1426, 741] width 126 height 20
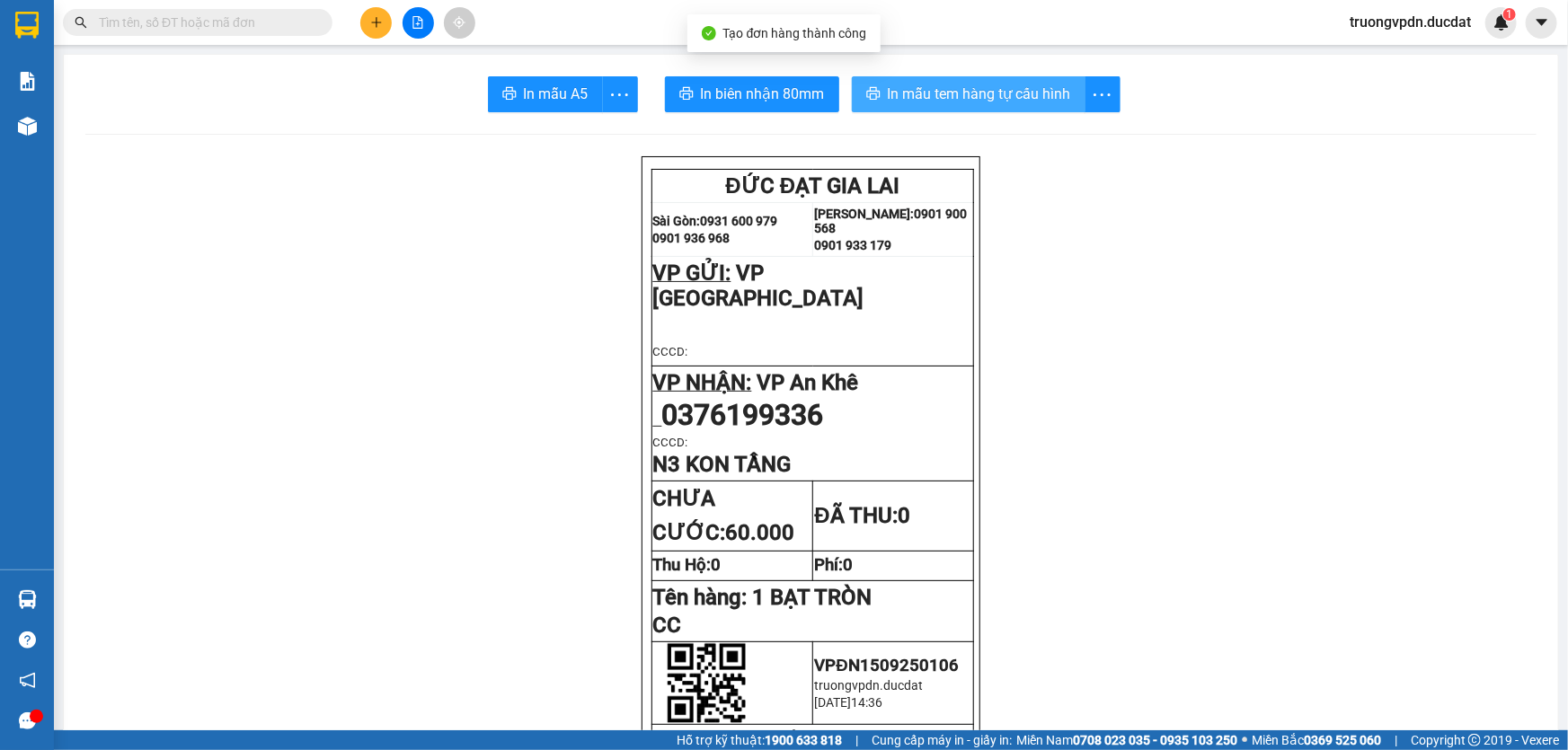
click at [963, 95] on span "In mẫu tem hàng tự cấu hình" at bounding box center [979, 94] width 183 height 22
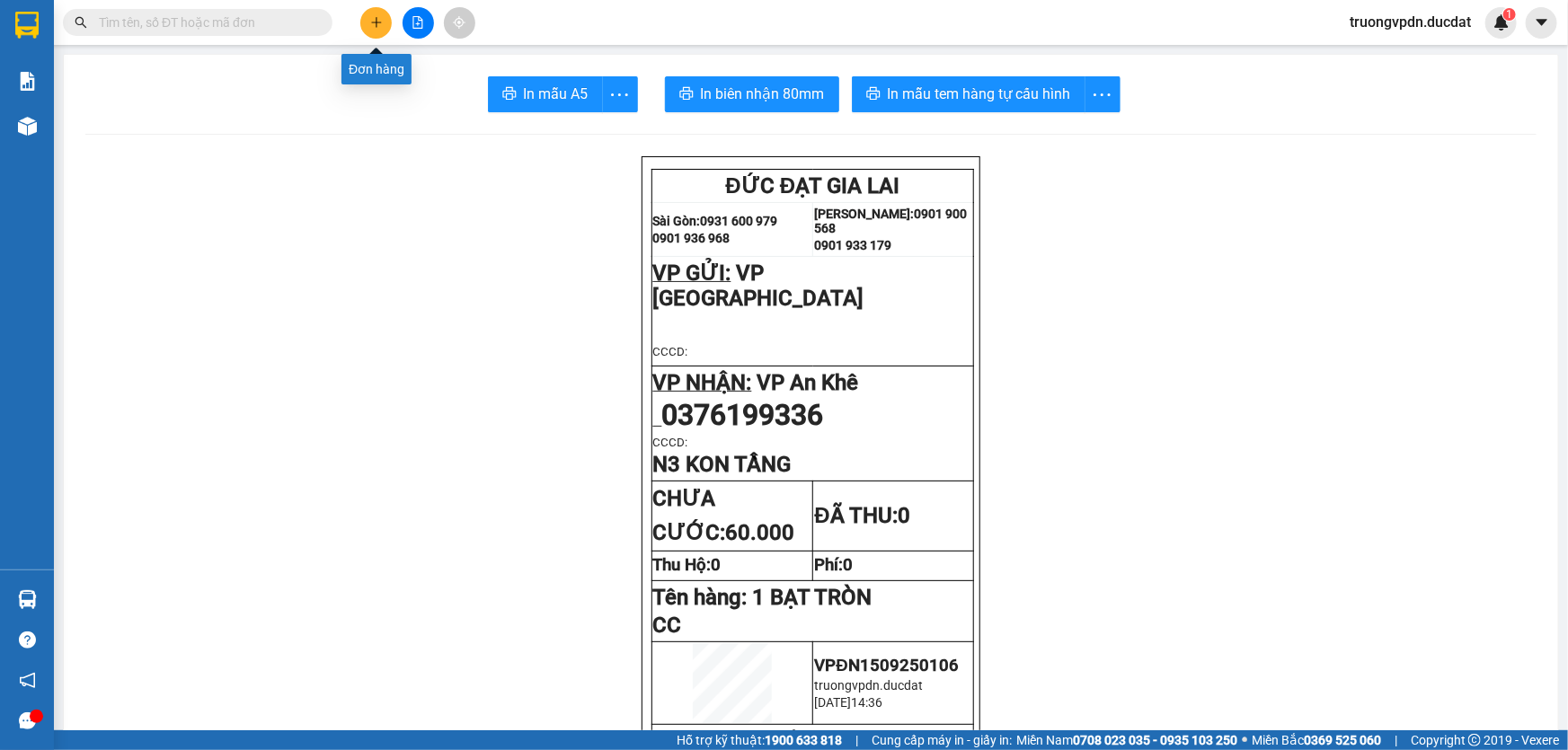
click at [376, 31] on button at bounding box center [376, 22] width 31 height 31
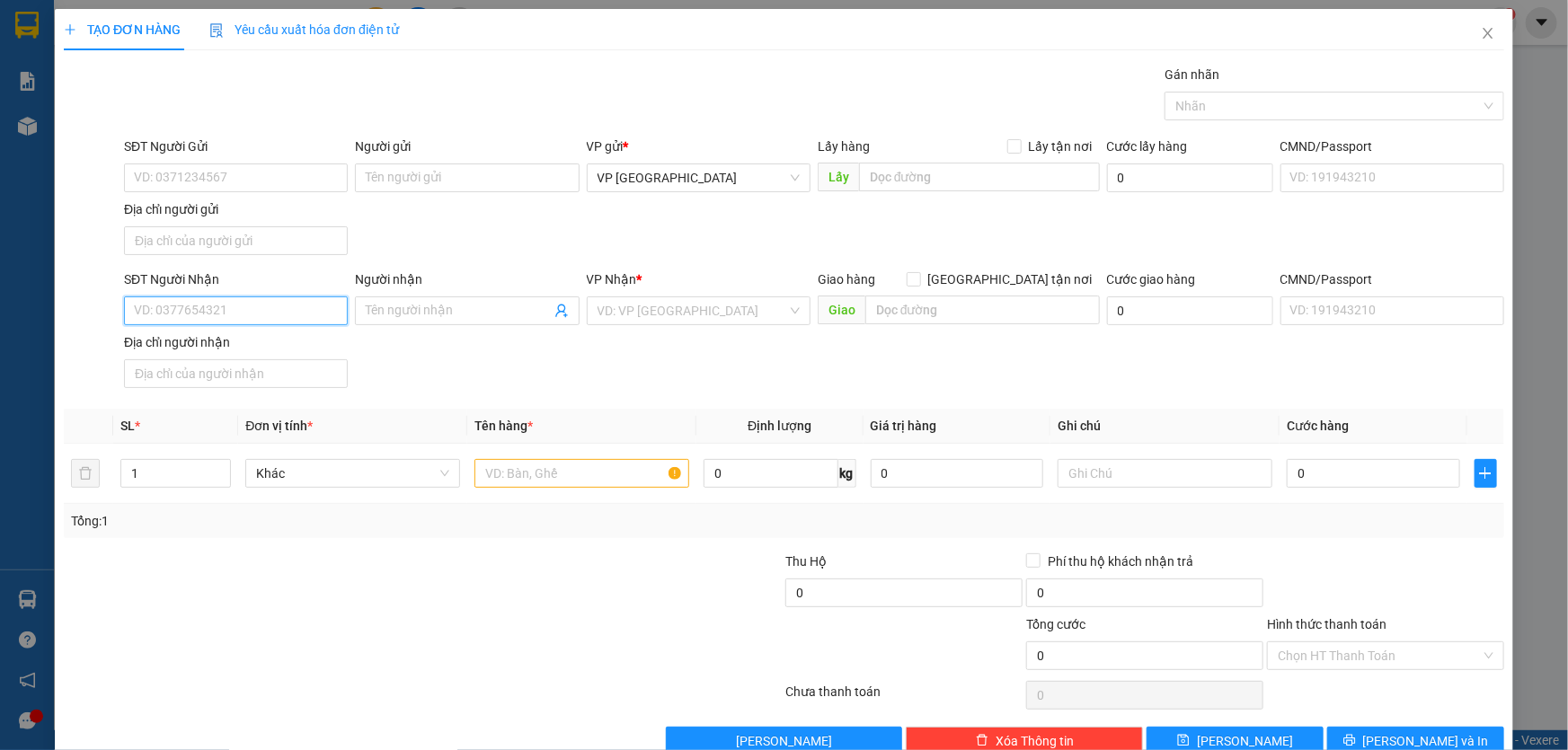
click at [214, 305] on input "SĐT Người Nhận" at bounding box center [235, 310] width 223 height 28
click at [201, 349] on div "0976680002 - LOAN" at bounding box center [234, 346] width 201 height 20
type input "0976680002"
type input "LOAN"
type input "0976680002"
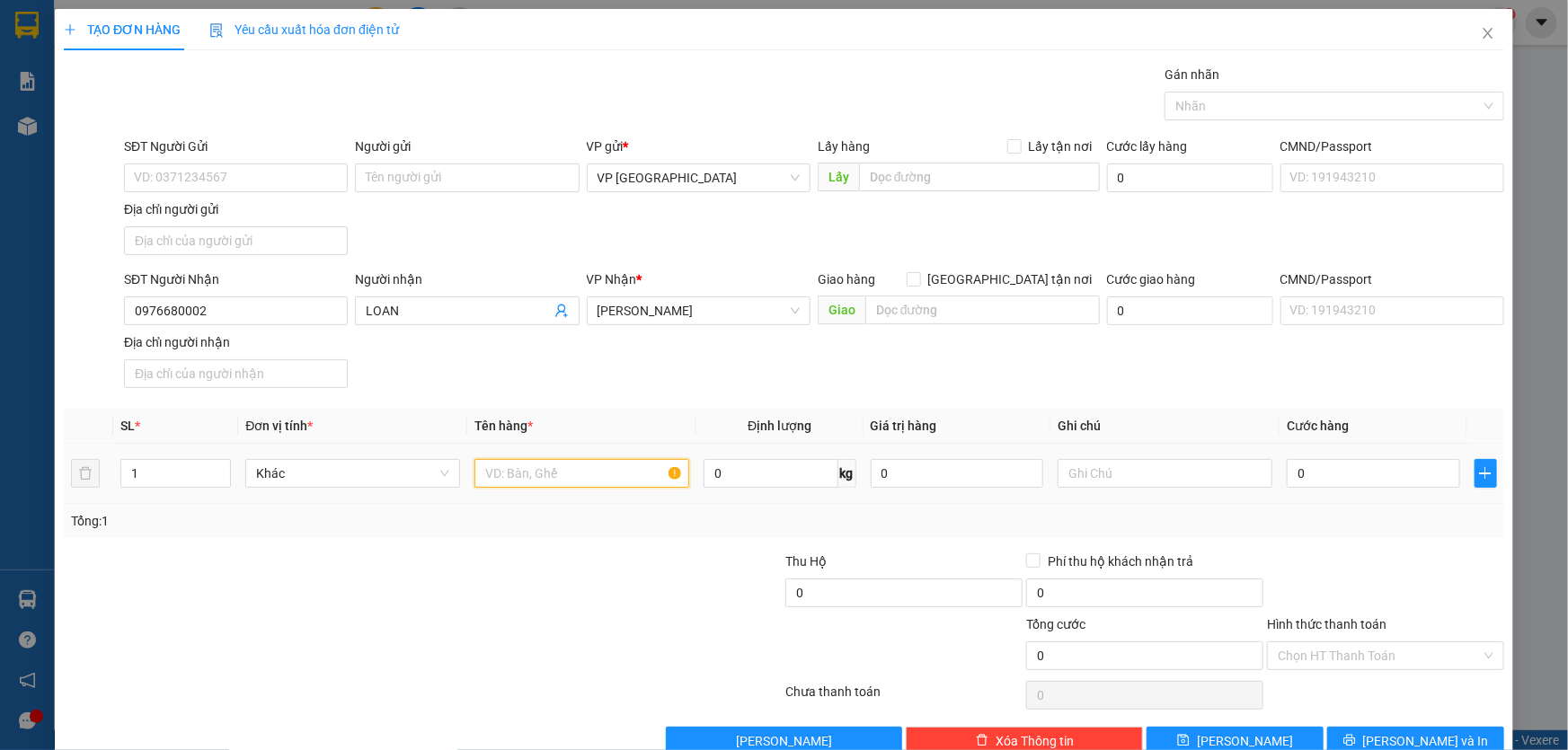
click at [564, 473] on input "text" at bounding box center [582, 473] width 215 height 28
type input "2 THÙNG MÁY"
type input "CC"
type input "2"
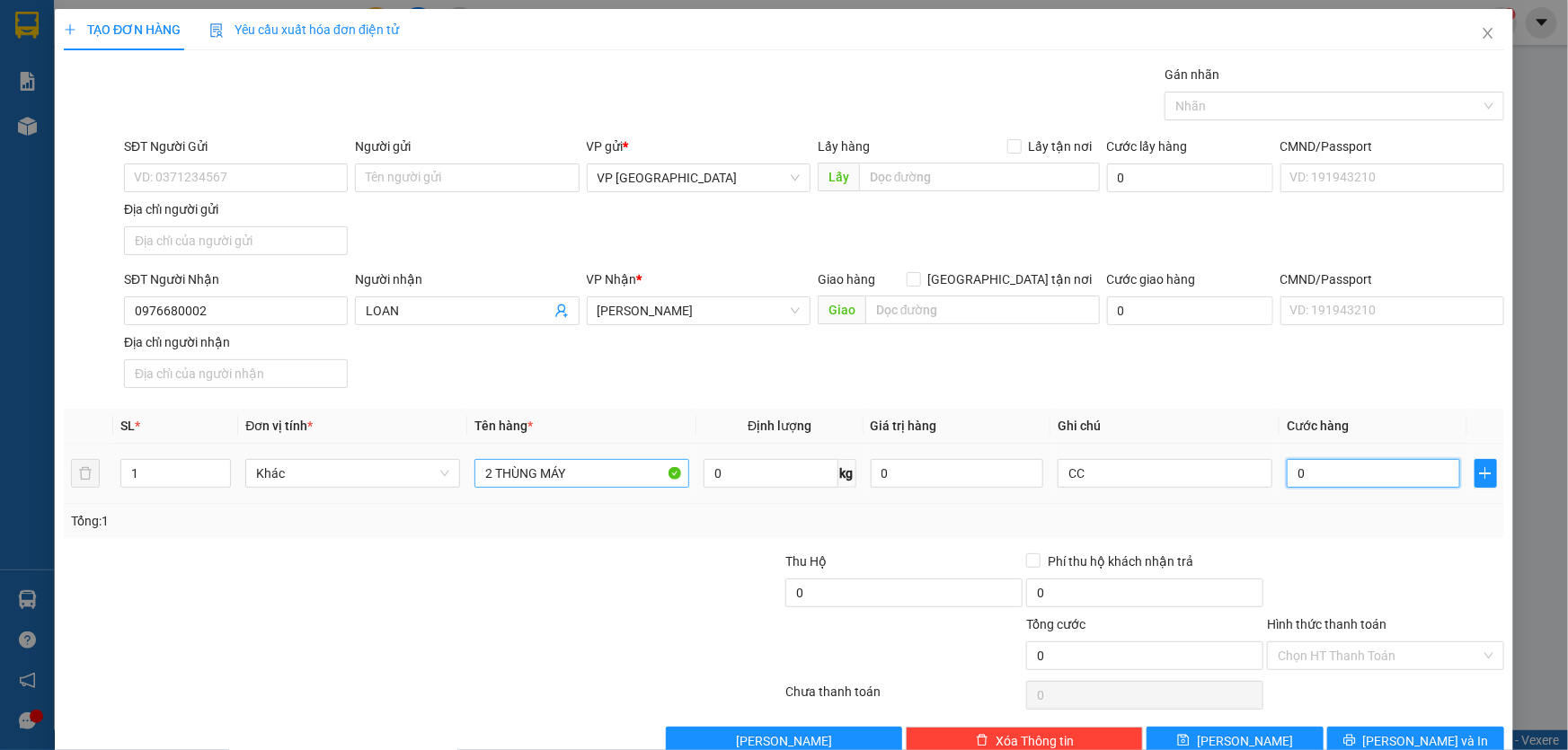
type input "2"
type input "22"
type input "220"
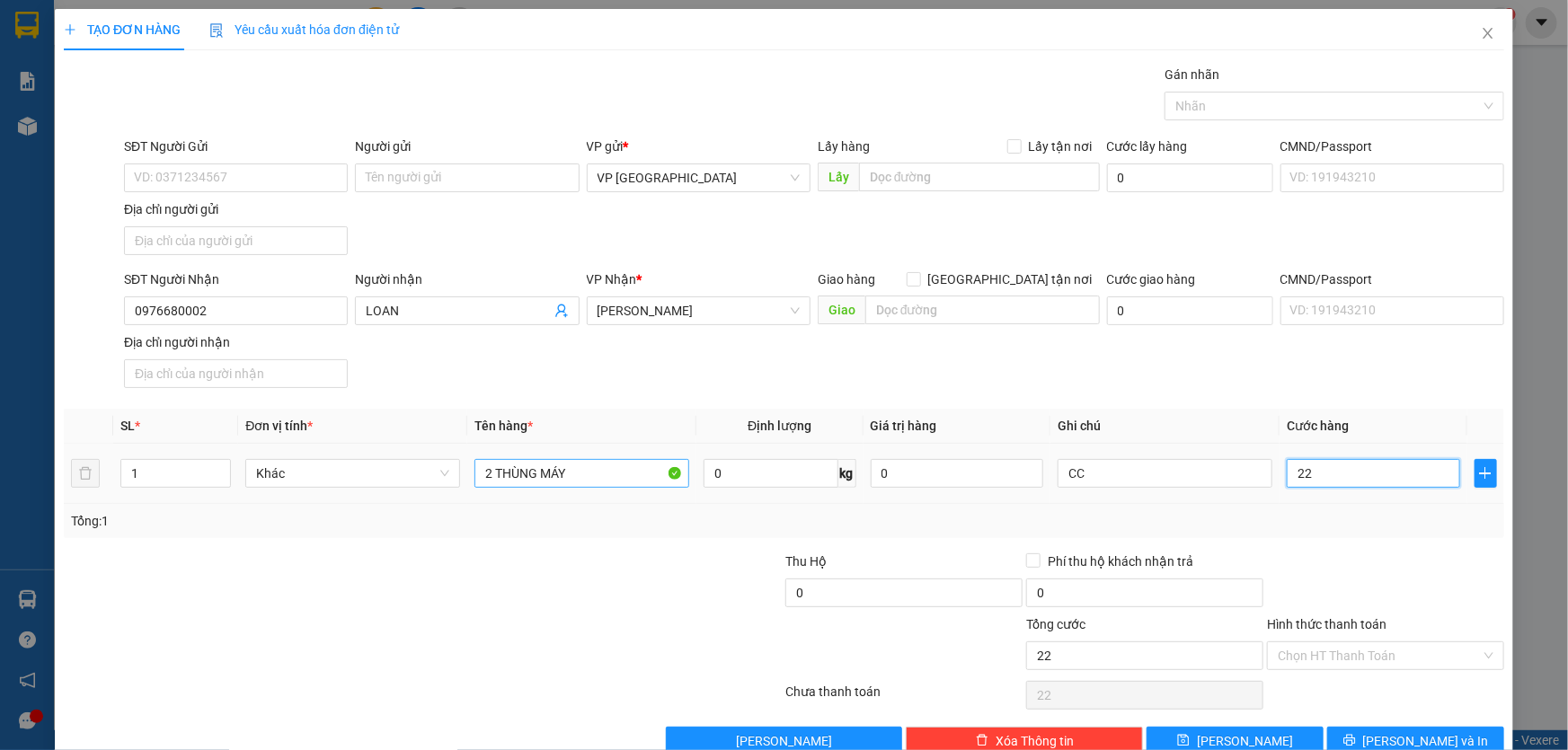
type input "220"
type input "2.200"
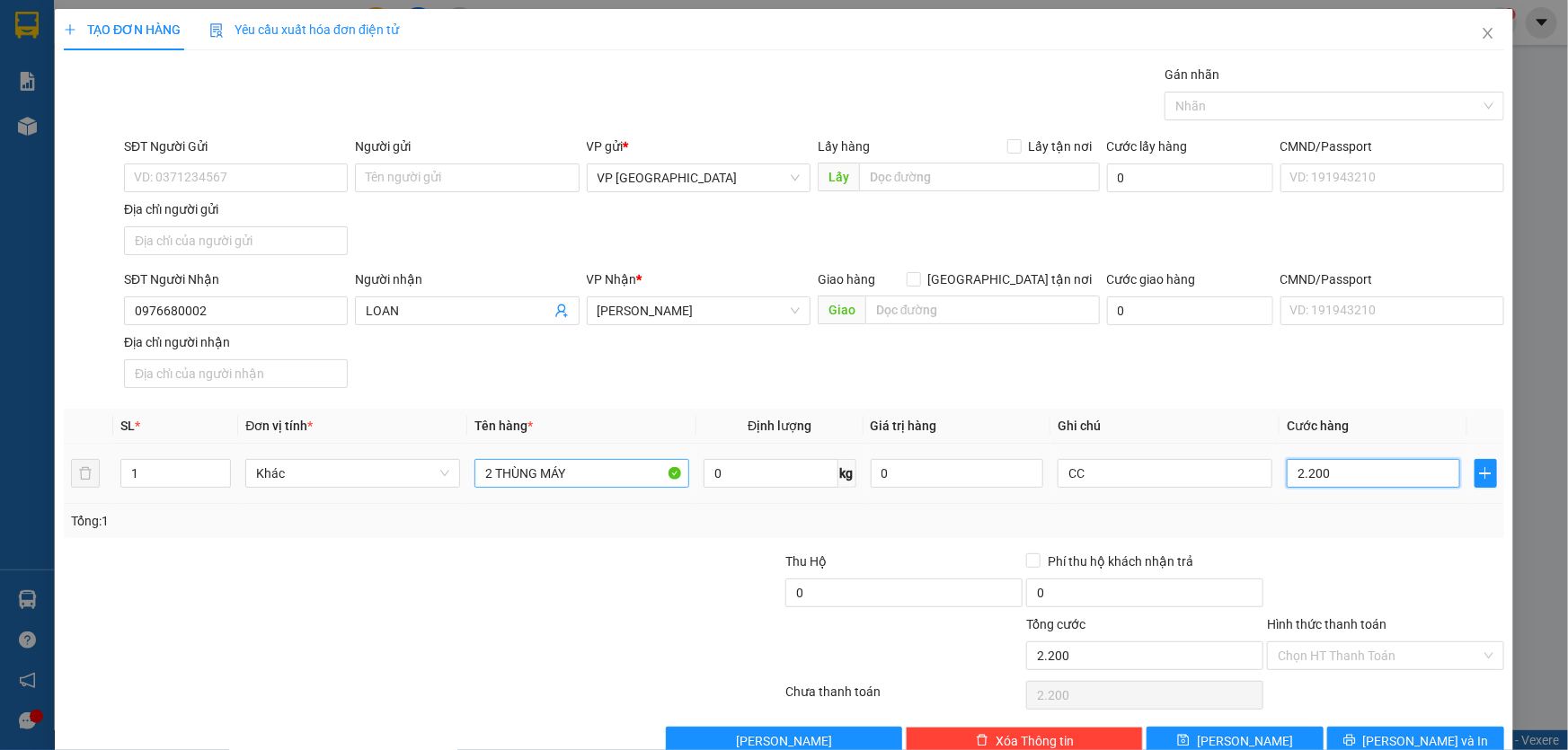
type input "22.000"
type input "220.000"
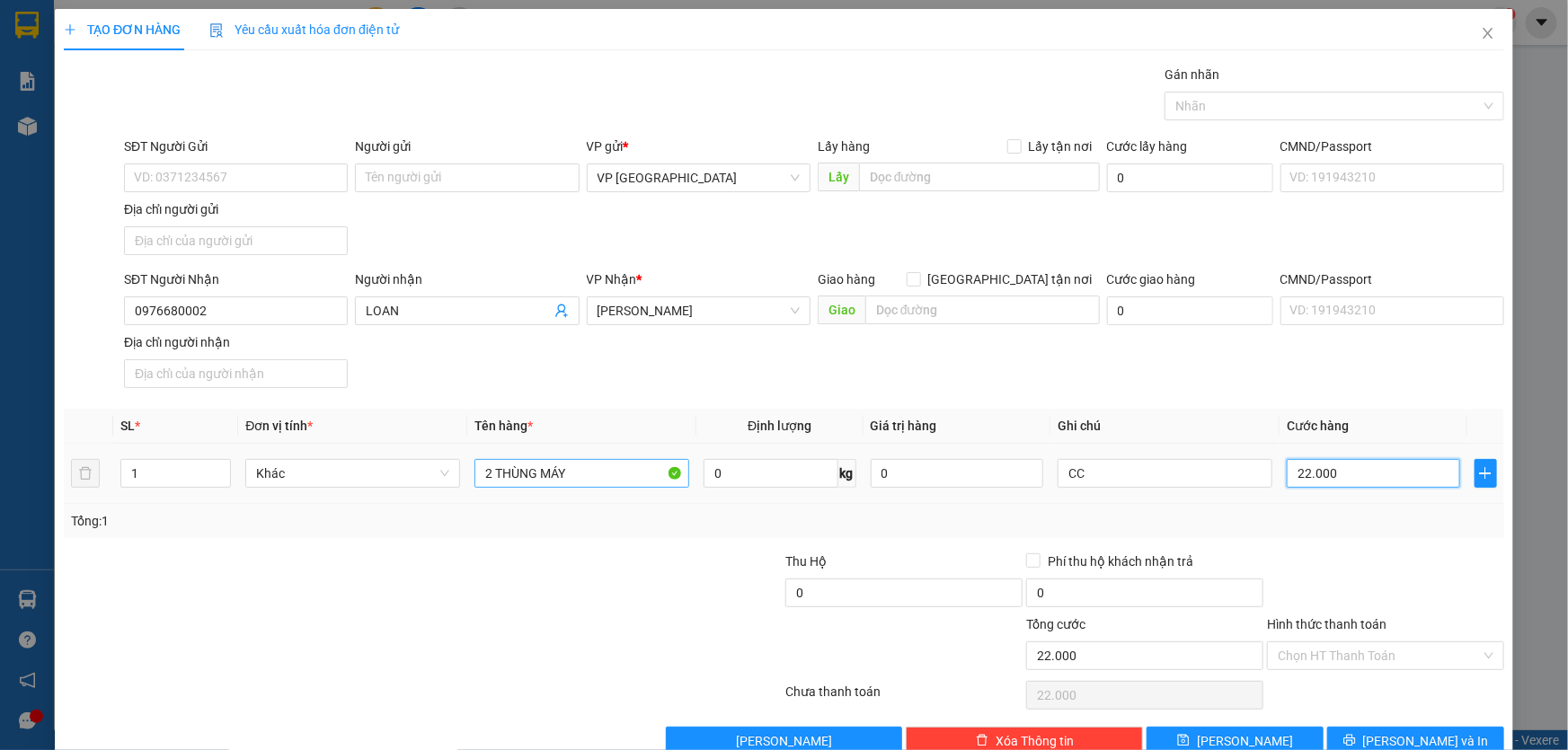
type input "220.000"
type input "2.200.000"
type input "220.000"
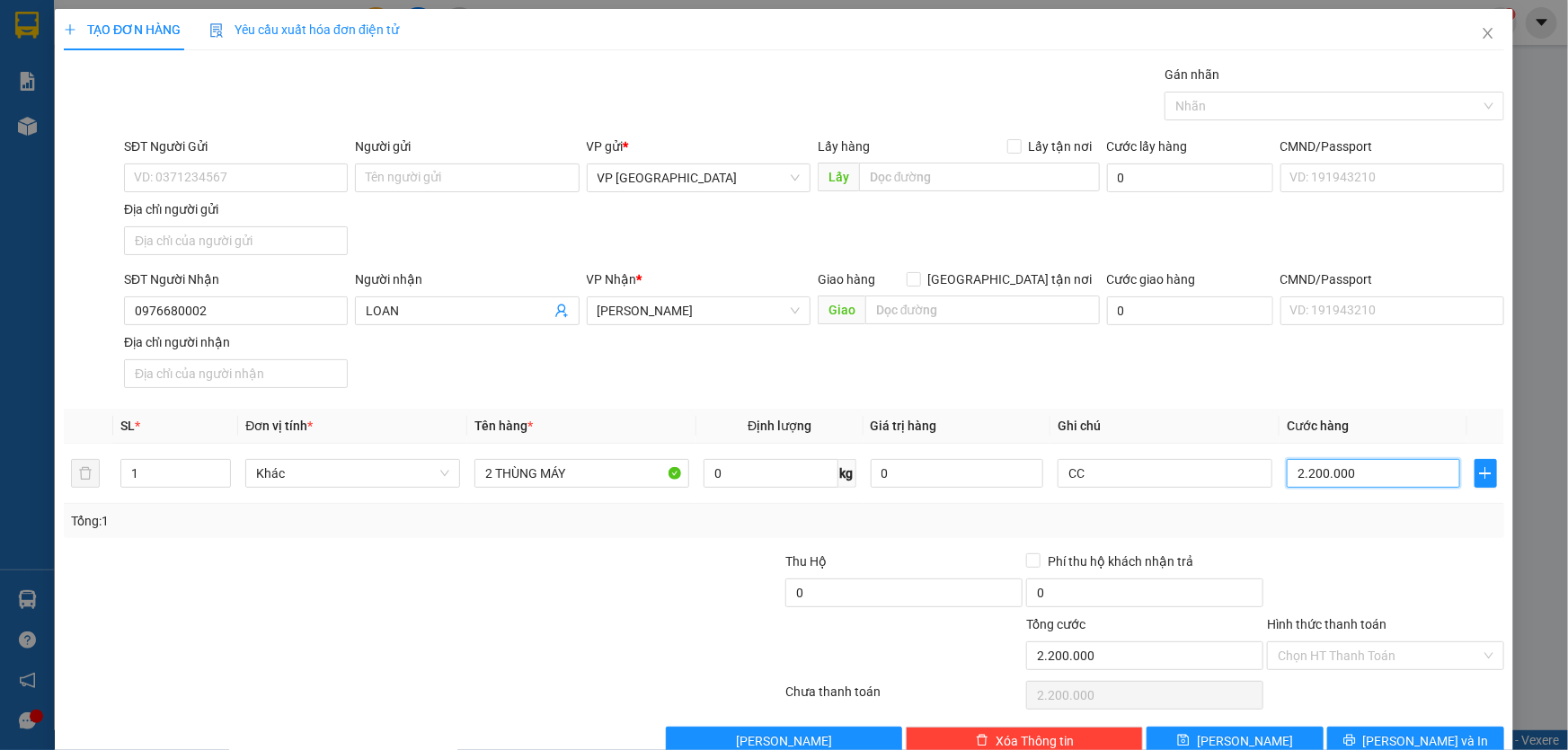
type input "220.000"
click at [1405, 737] on span "Lưu và In" at bounding box center [1426, 741] width 126 height 20
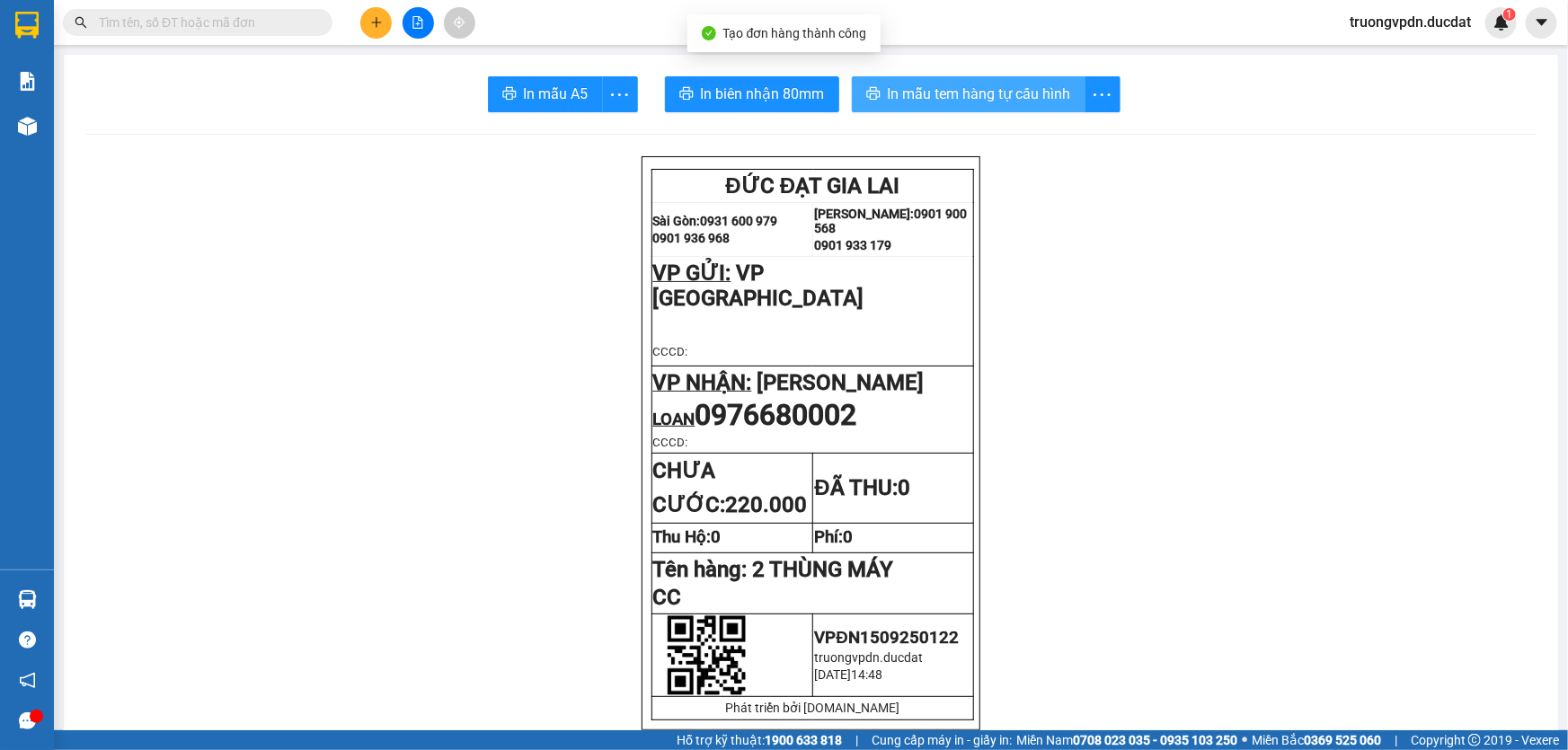
click at [1003, 95] on span "In mẫu tem hàng tự cấu hình" at bounding box center [979, 94] width 183 height 22
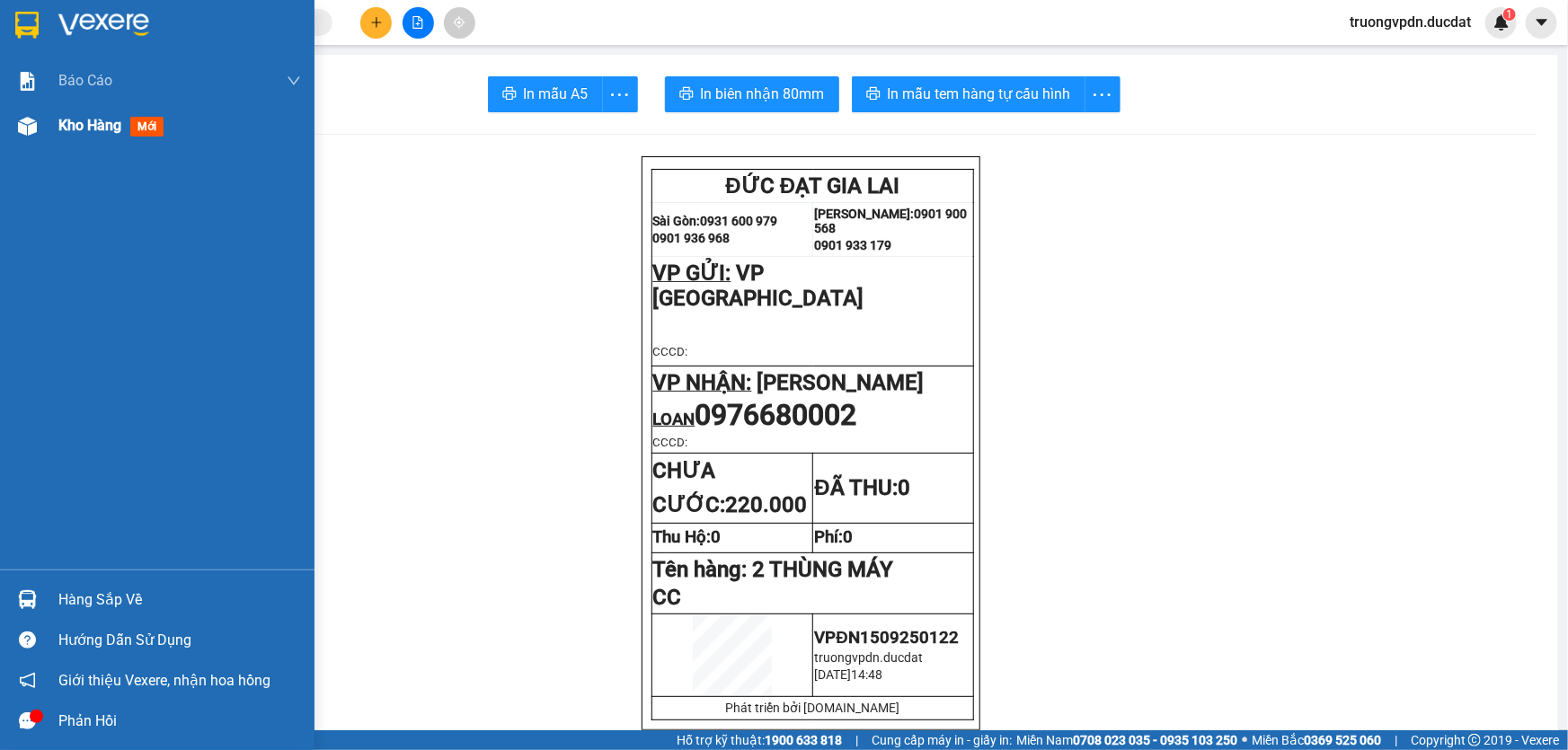
click at [91, 137] on div "Kho hàng mới" at bounding box center [179, 126] width 243 height 45
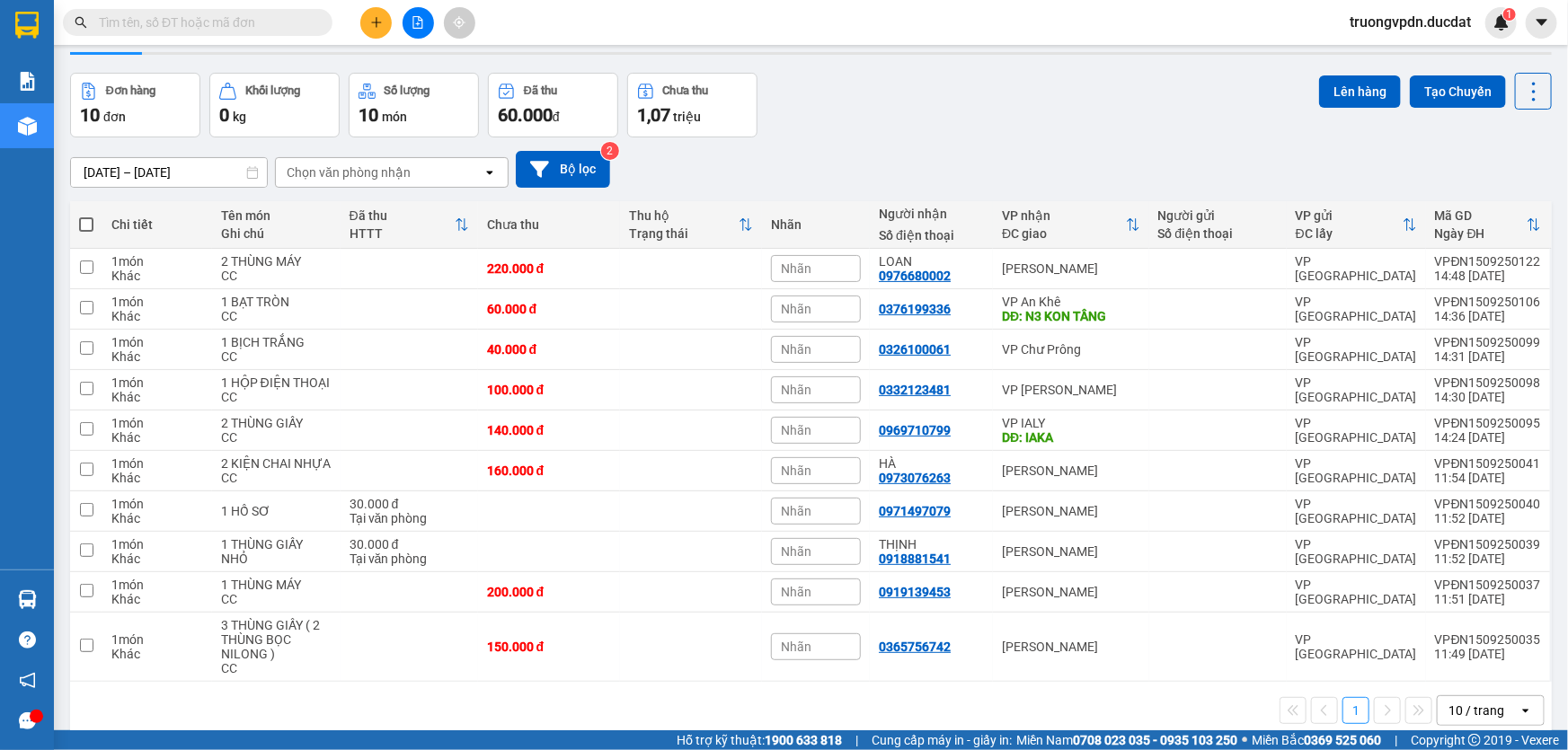
scroll to position [81, 0]
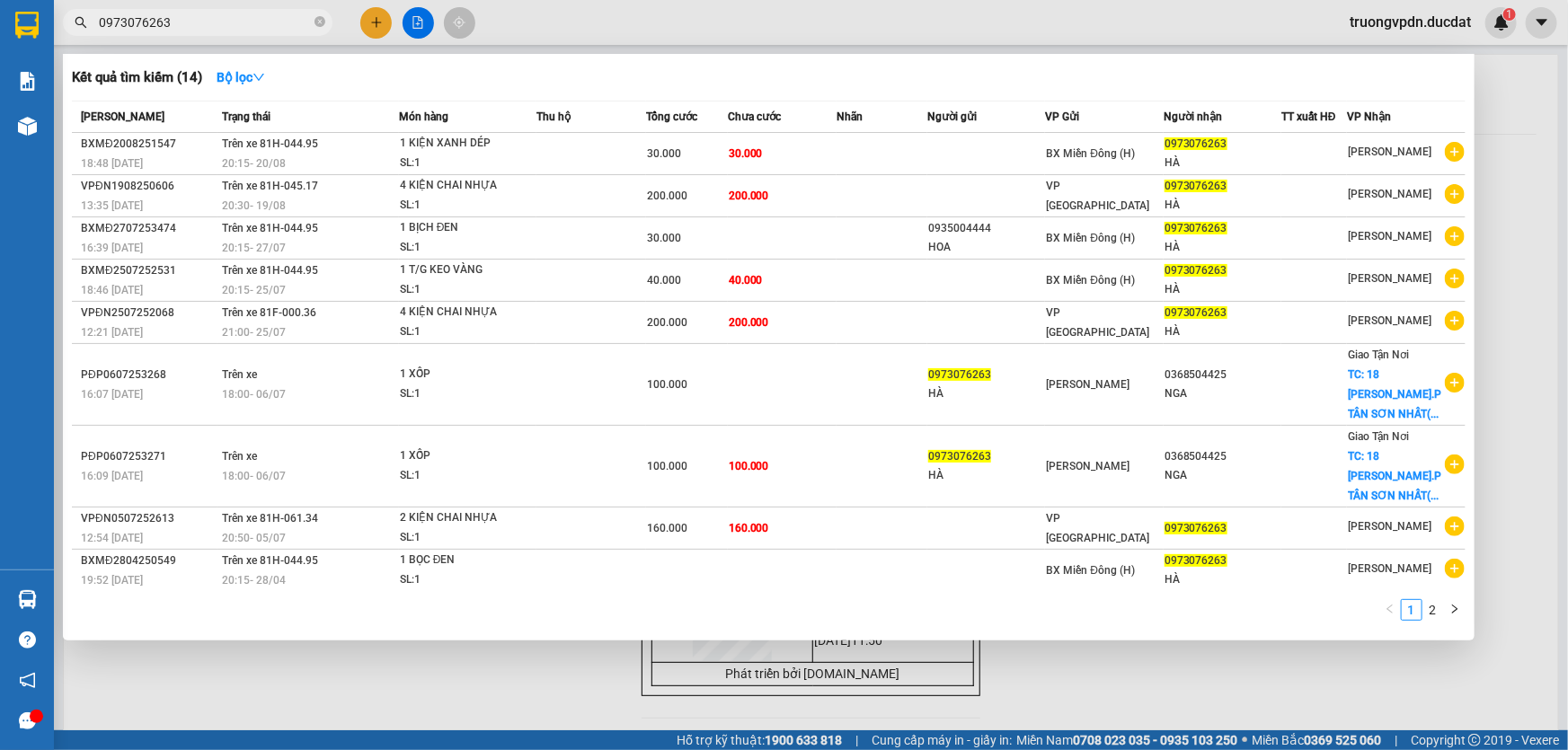
click at [562, 683] on div at bounding box center [784, 375] width 1568 height 750
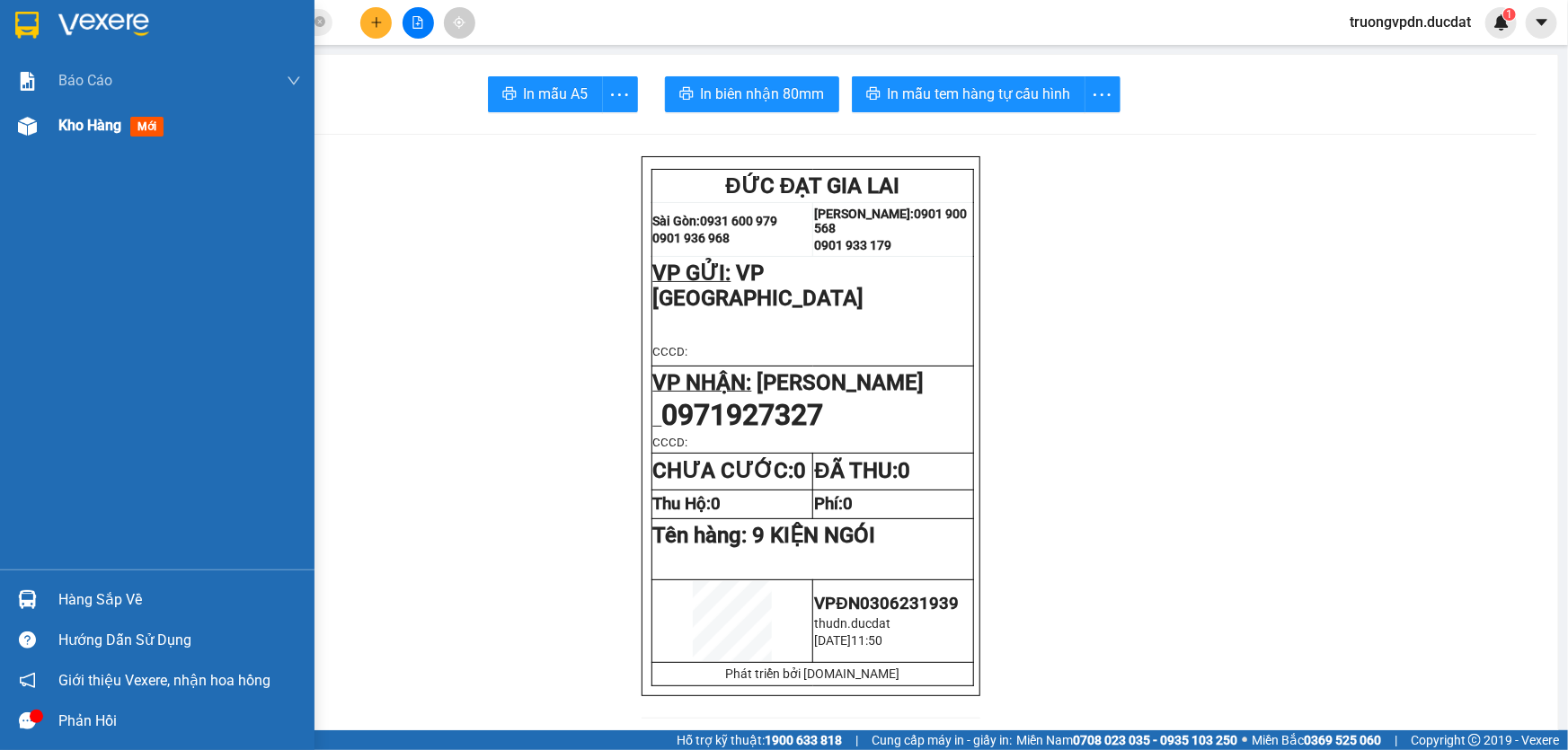
click at [63, 130] on span "Kho hàng" at bounding box center [90, 126] width 63 height 18
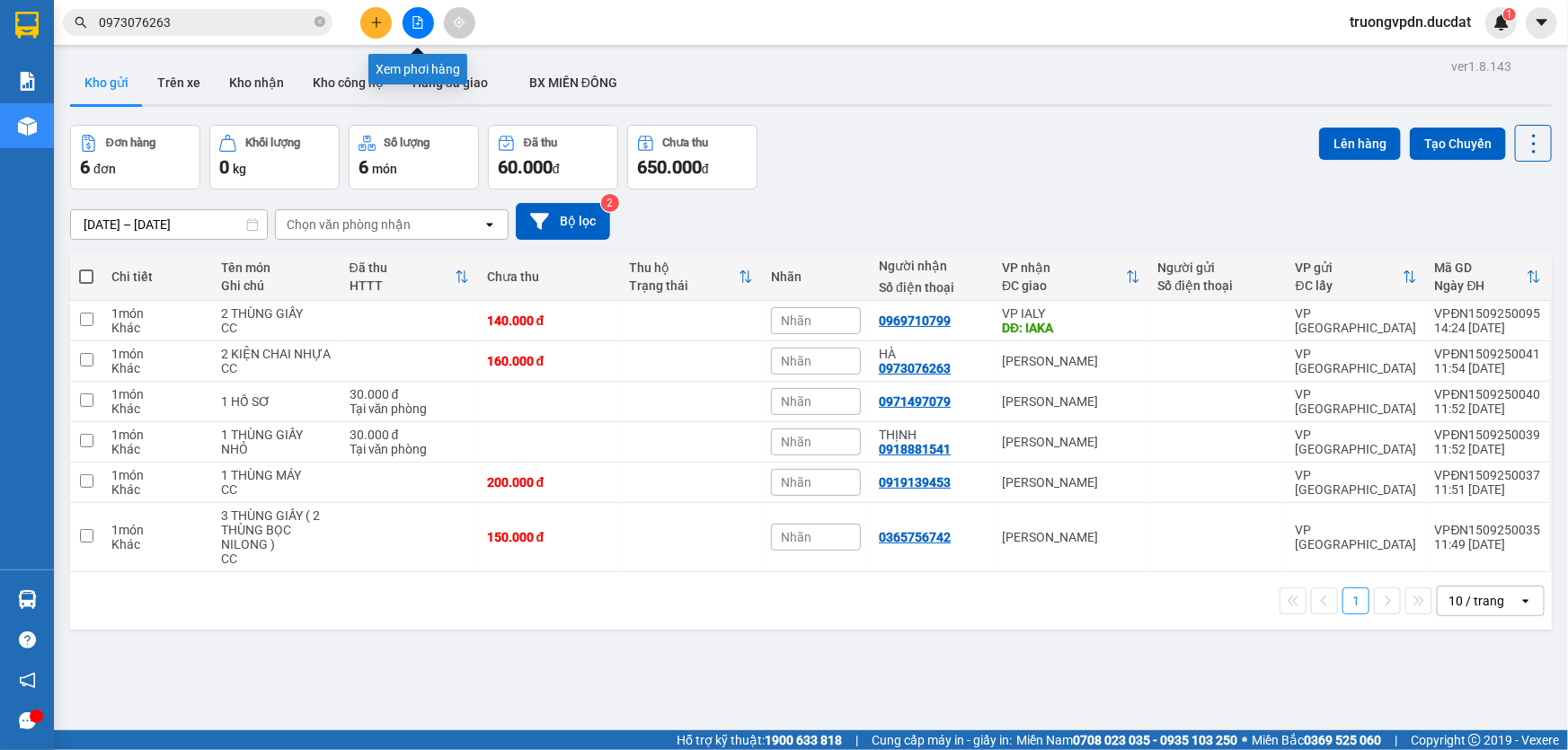
click at [421, 20] on icon "file-add" at bounding box center [418, 22] width 10 height 13
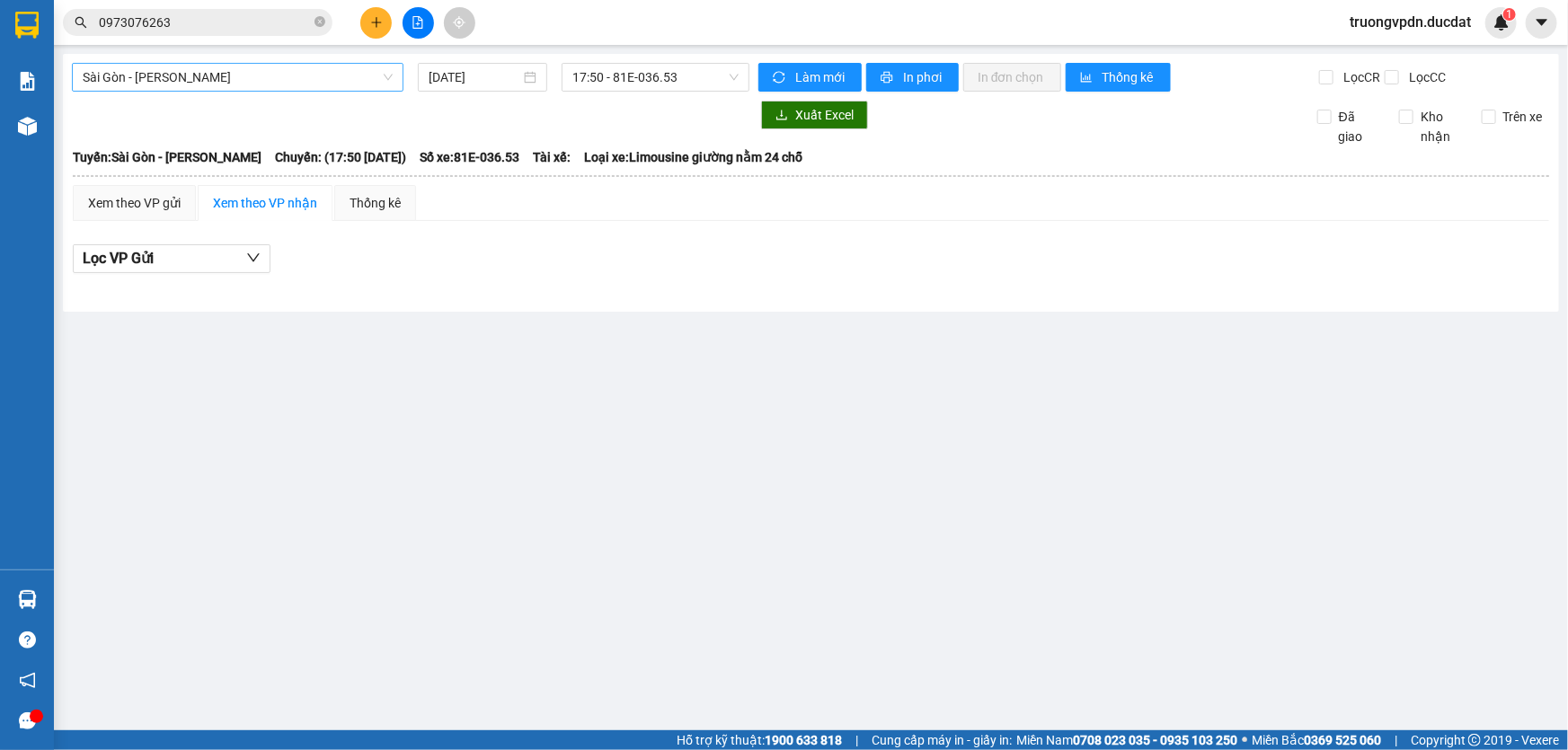
click at [310, 86] on span "Sài Gòn - [PERSON_NAME]" at bounding box center [238, 77] width 310 height 27
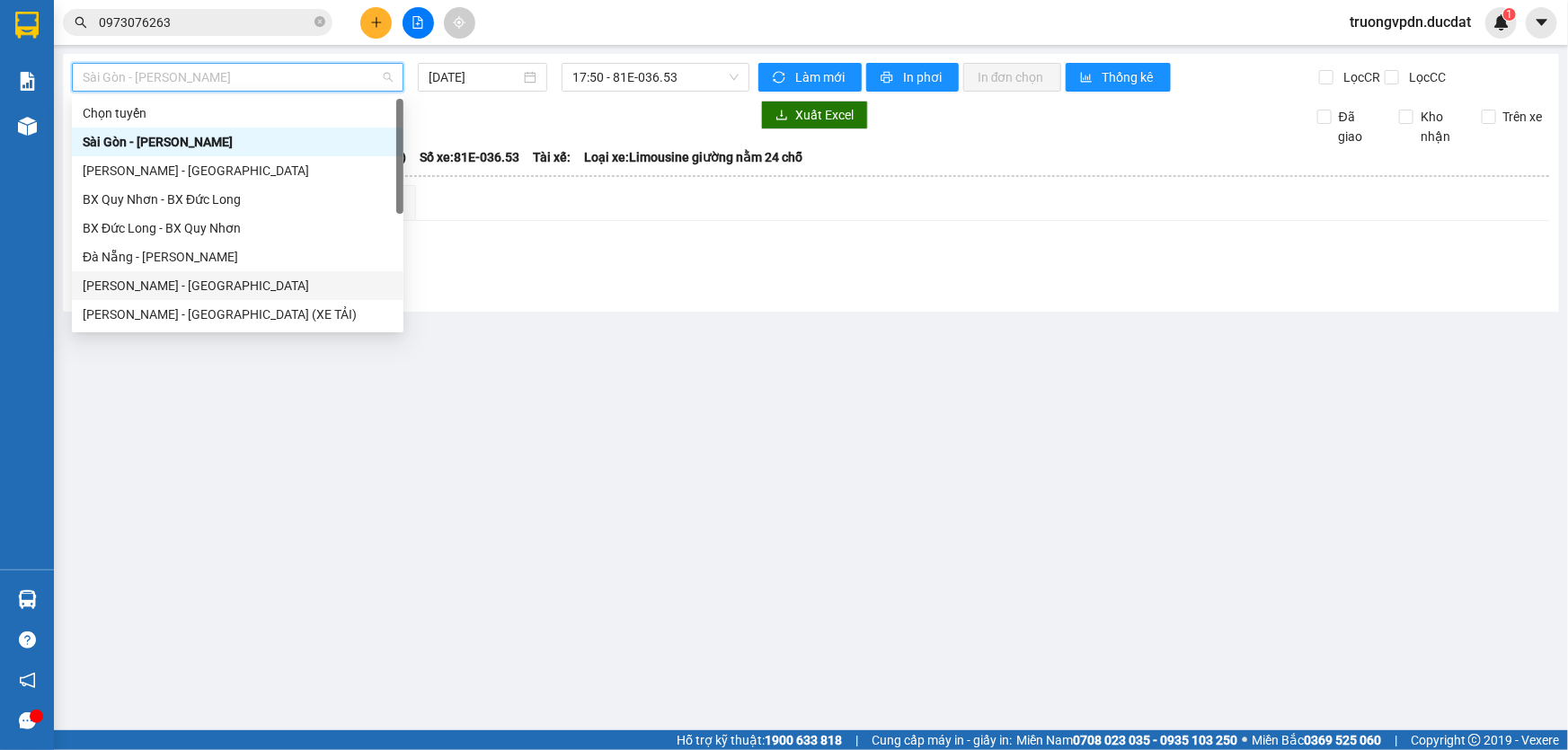
click at [126, 280] on div "[PERSON_NAME] - [GEOGRAPHIC_DATA]" at bounding box center [238, 286] width 310 height 20
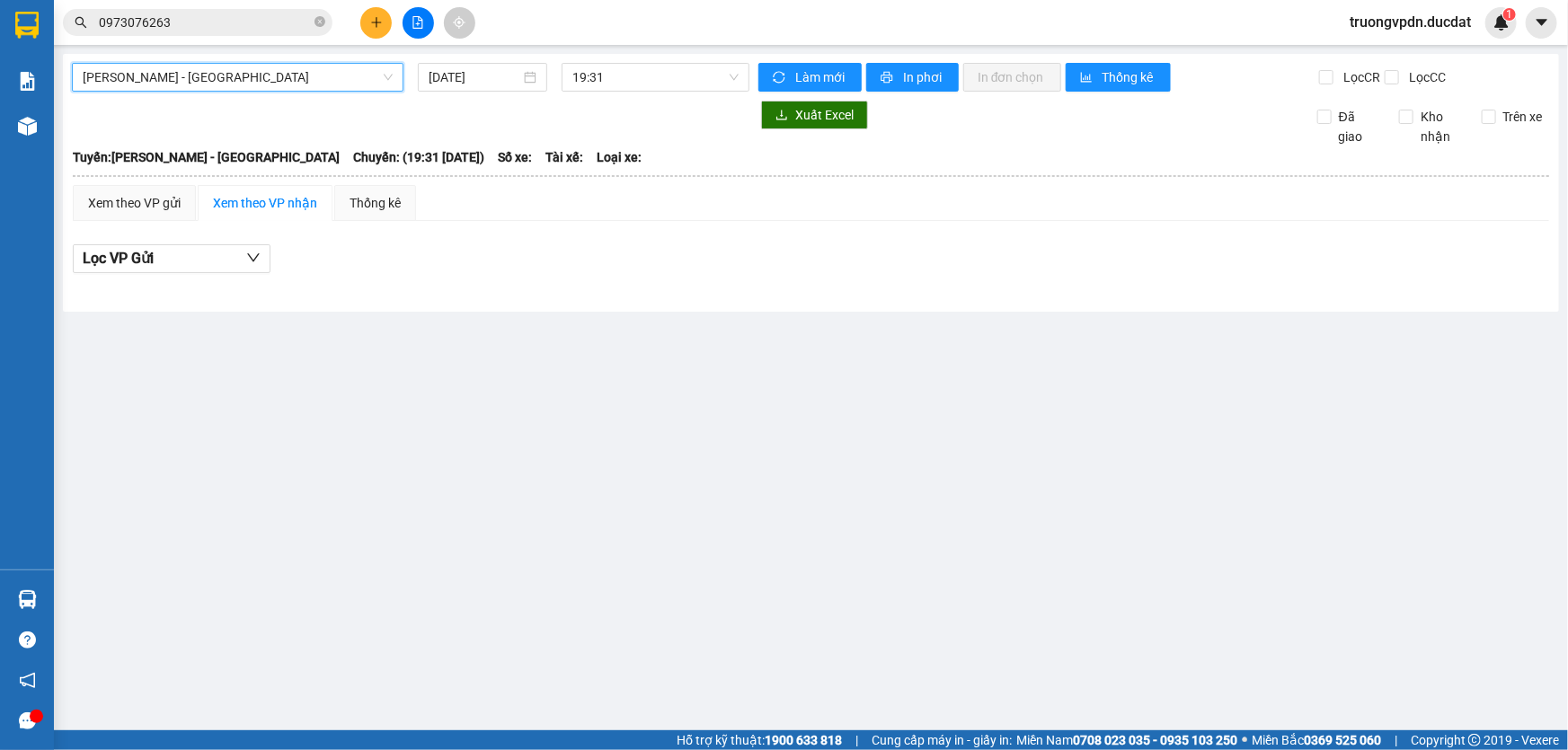
click at [503, 61] on div "Gia Lai - [GEOGRAPHIC_DATA] Gia Lai - [GEOGRAPHIC_DATA] [DATE] 19:31 Làm mới In…" at bounding box center [811, 182] width 1496 height 257
click at [507, 71] on input "[DATE]" at bounding box center [475, 77] width 92 height 20
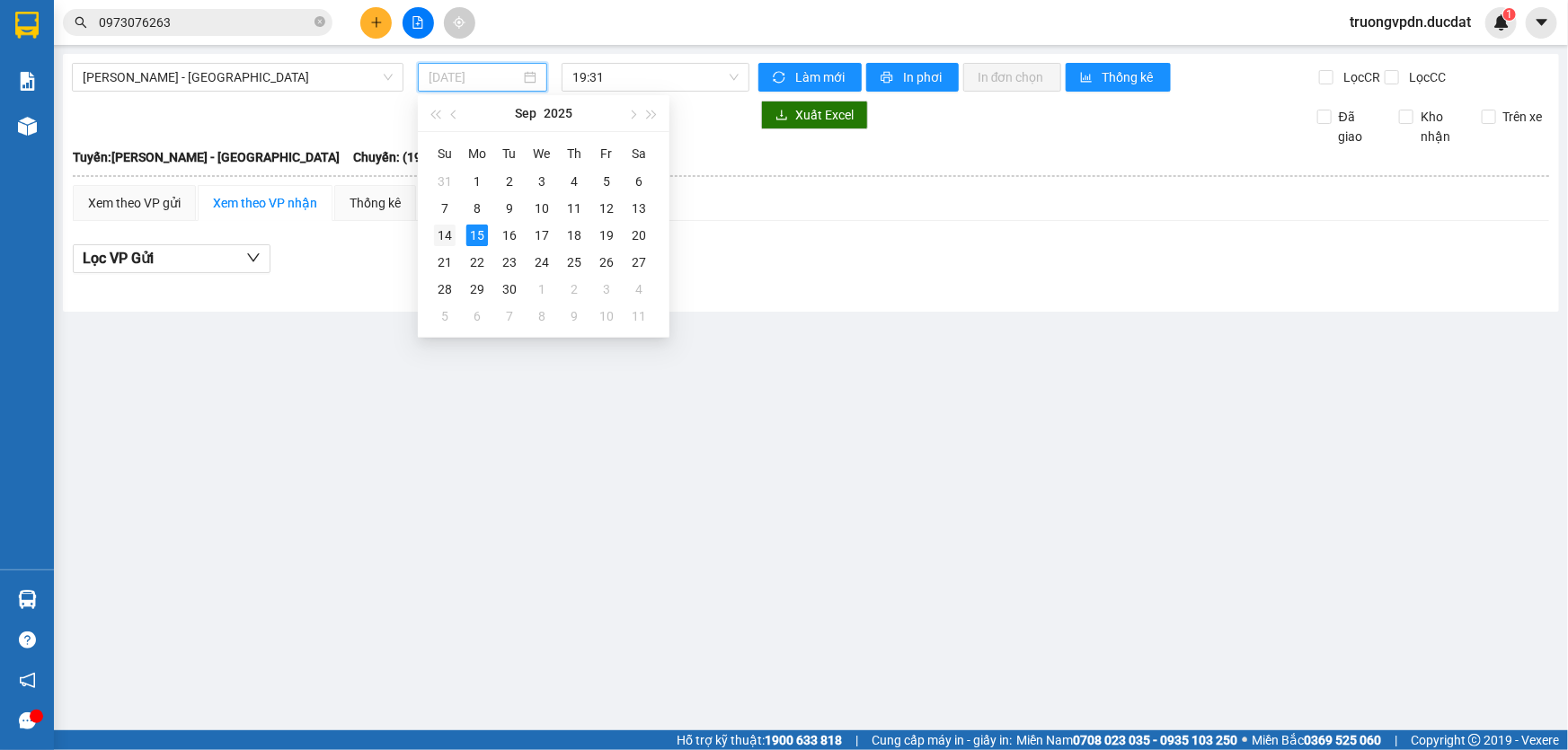
click at [441, 227] on div "14" at bounding box center [445, 235] width 21 height 21
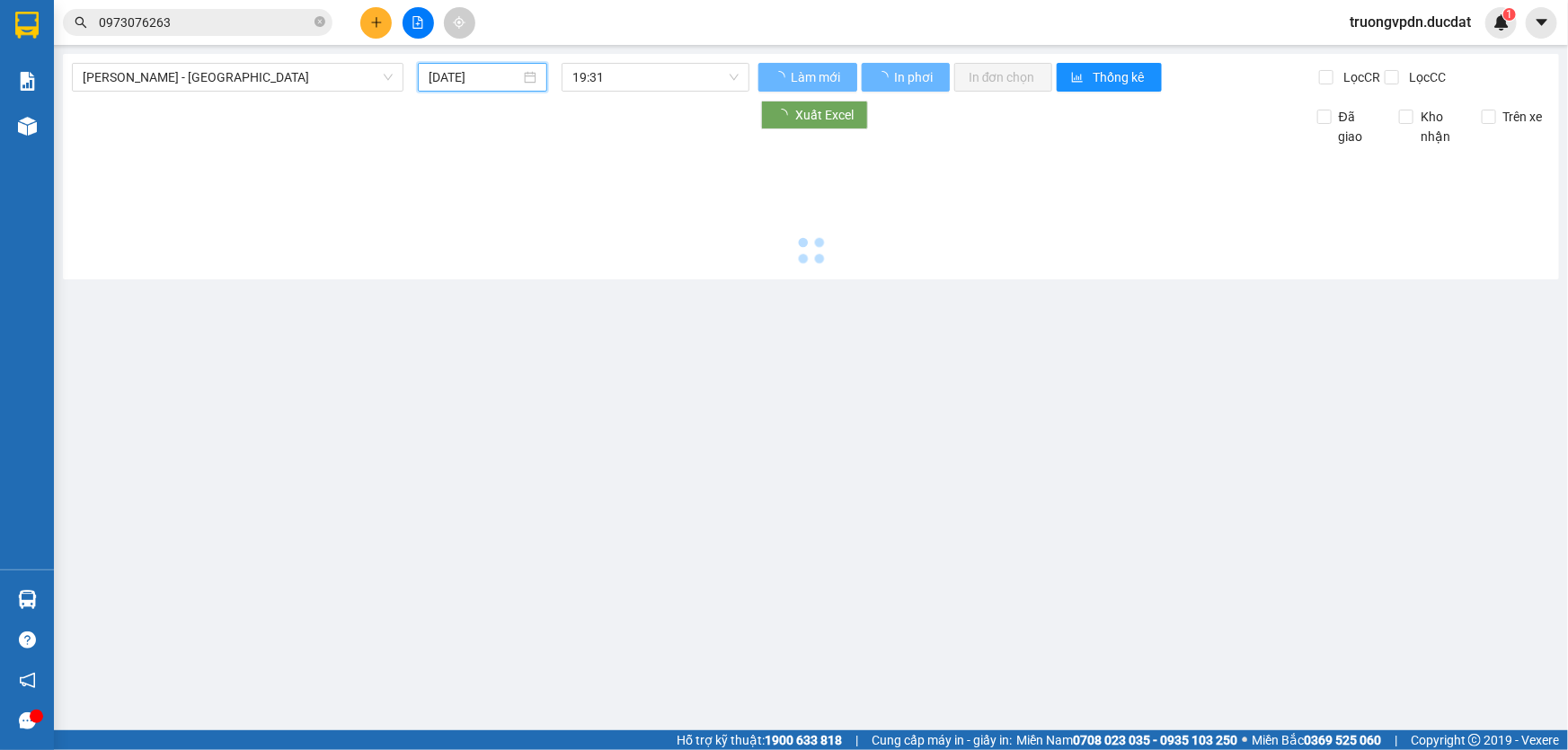
type input "[DATE]"
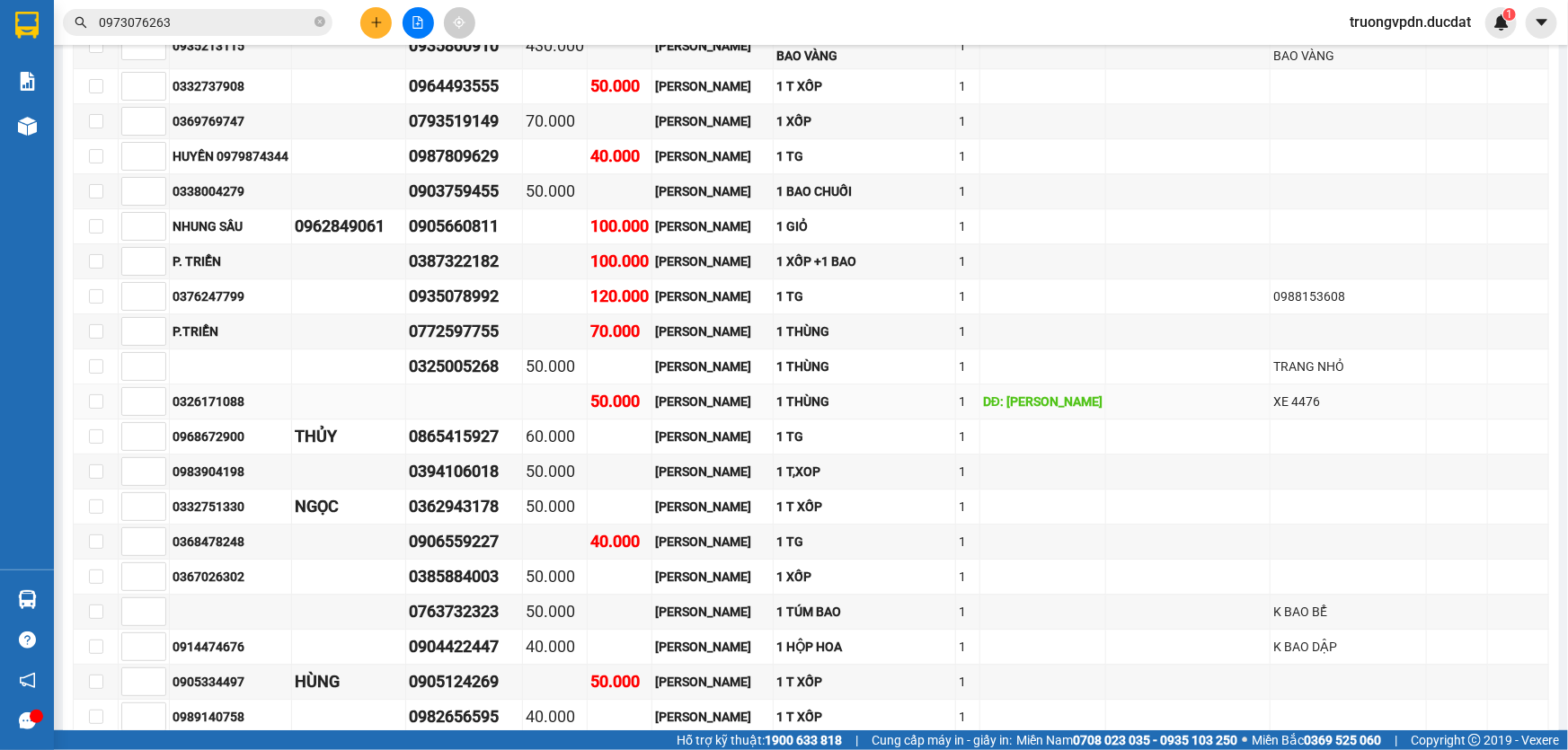
scroll to position [2533, 0]
